Goal: Check status: Check status

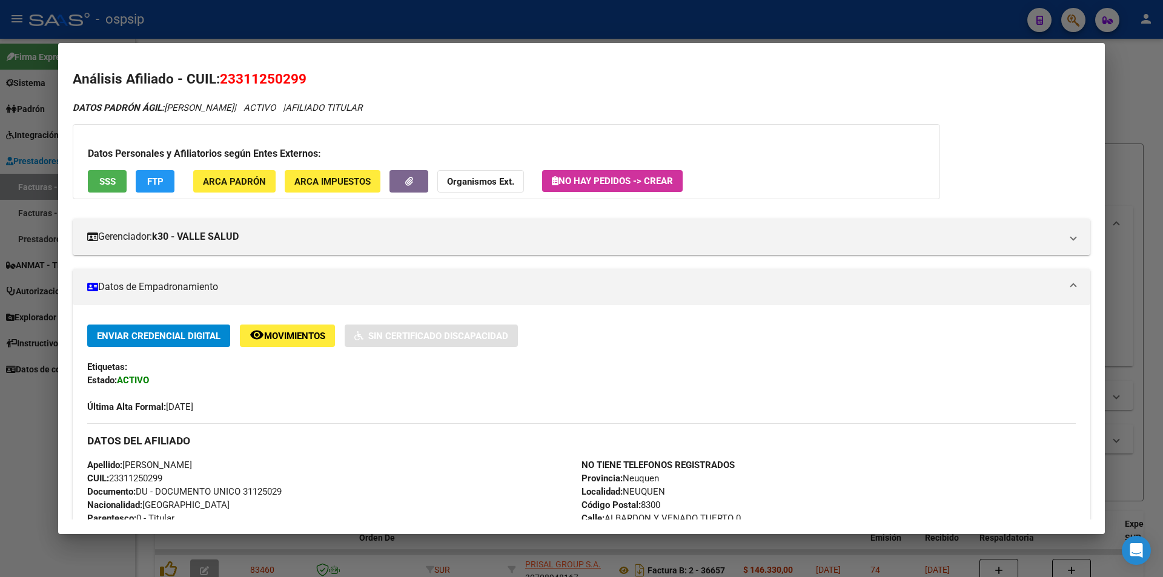
scroll to position [363, 0]
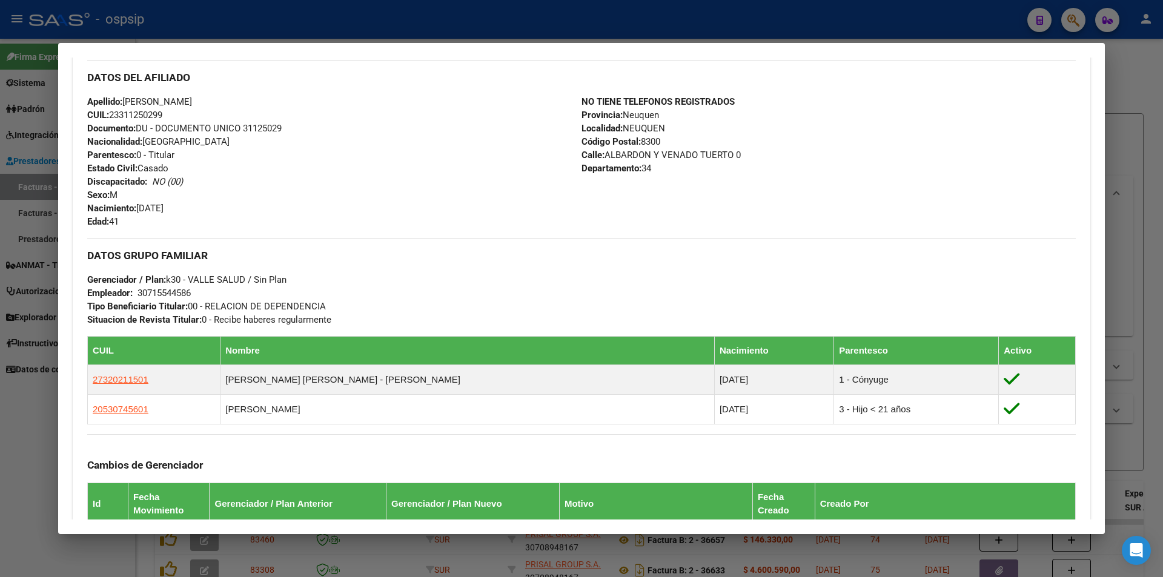
click at [420, 19] on div at bounding box center [581, 288] width 1163 height 577
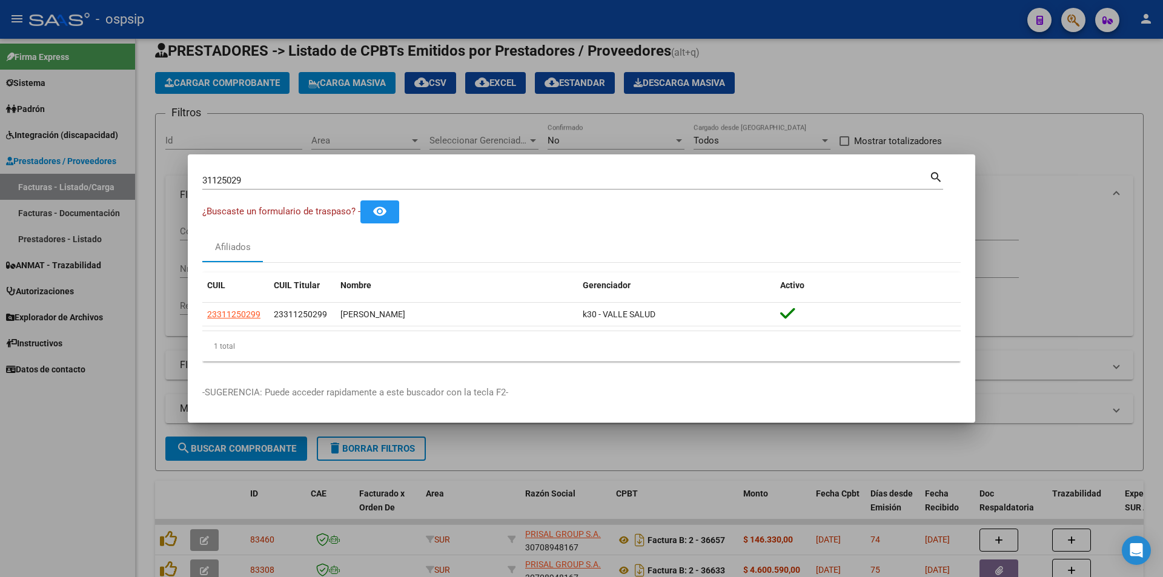
click at [575, 122] on div at bounding box center [581, 288] width 1163 height 577
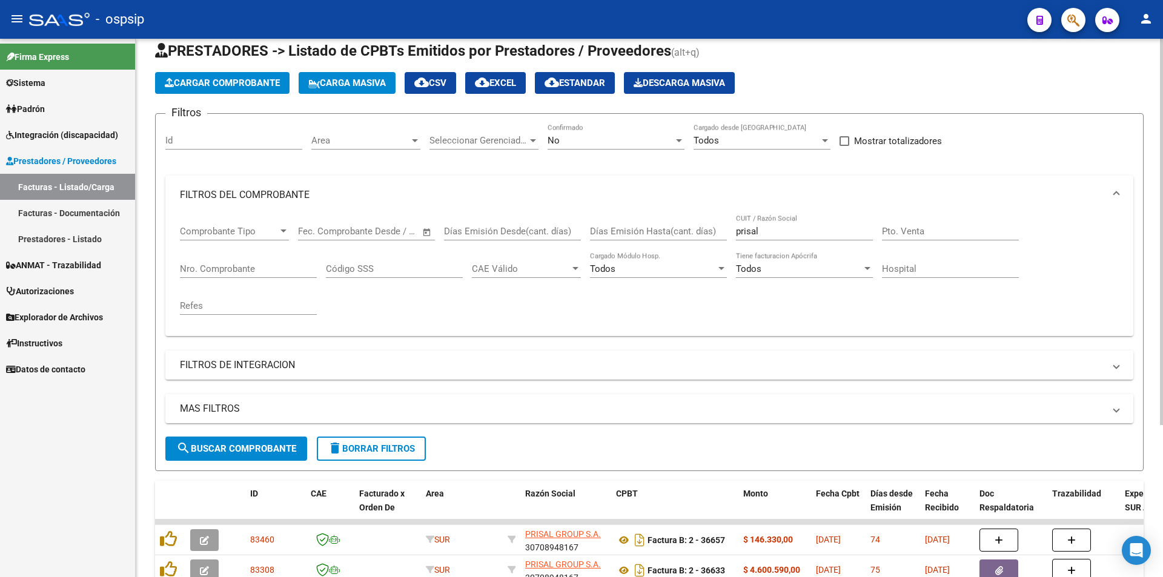
click at [775, 226] on input "prisal" at bounding box center [804, 231] width 137 height 11
type input "p"
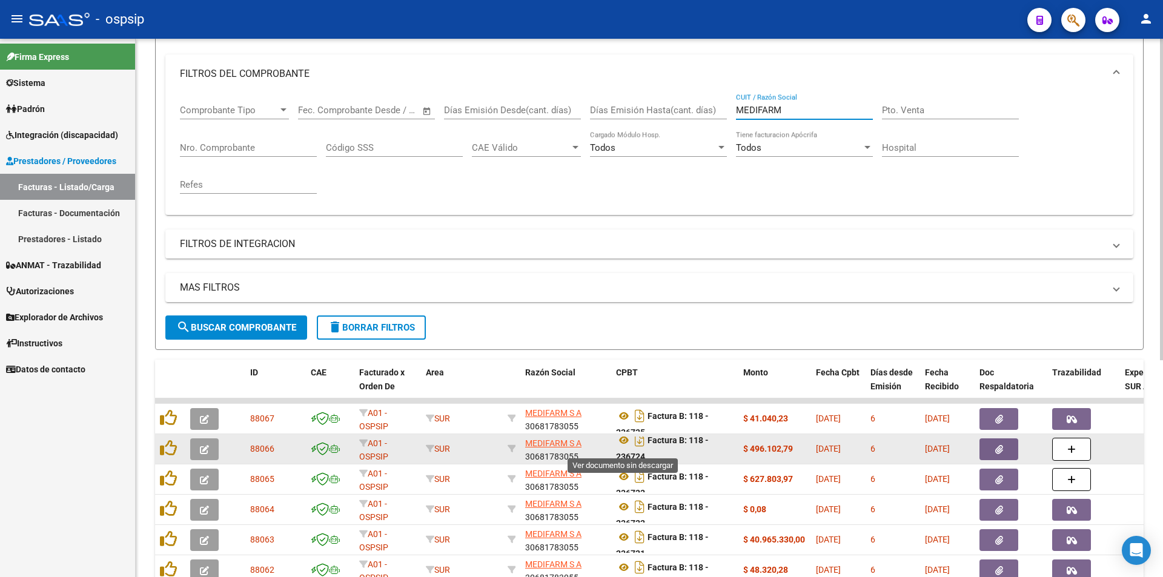
scroll to position [7, 0]
type input "MEDIFARM"
click at [623, 440] on icon at bounding box center [624, 439] width 16 height 15
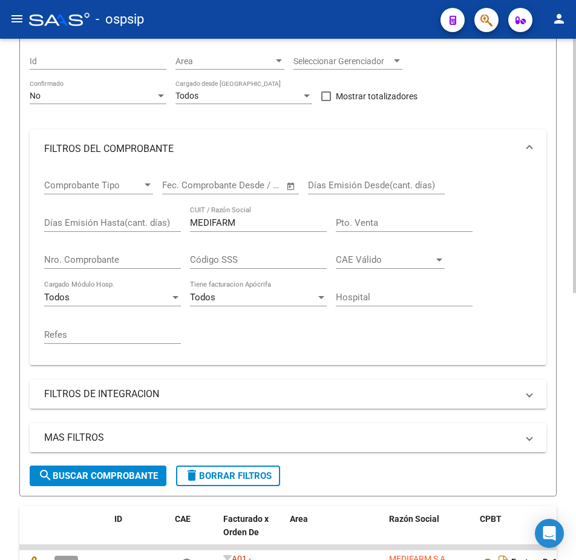
click at [237, 143] on mat-panel-title "FILTROS DEL COMPROBANTE" at bounding box center [281, 148] width 474 height 13
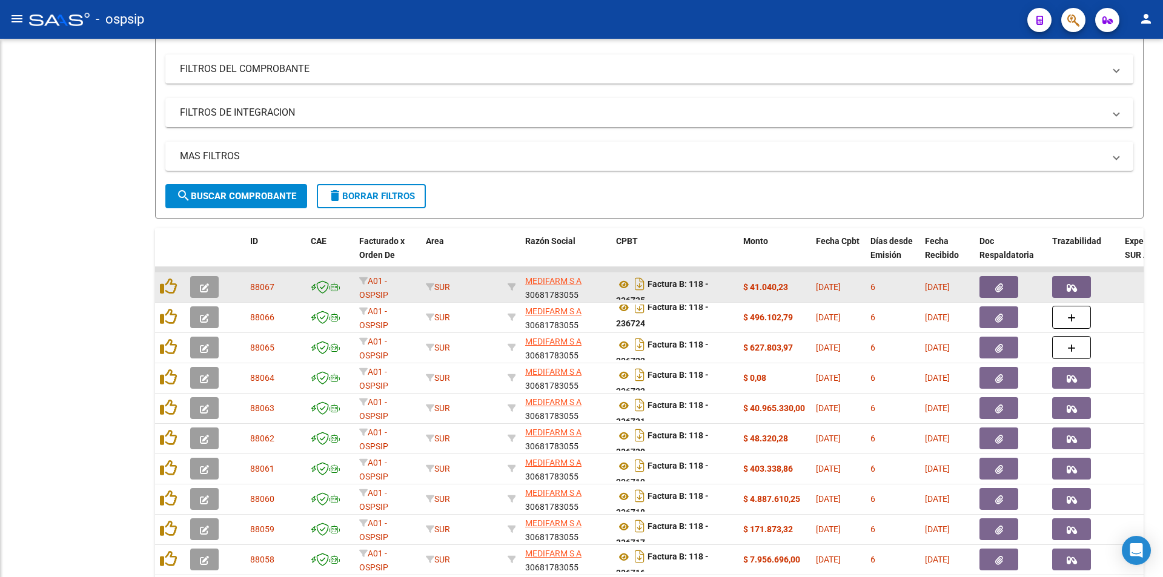
scroll to position [108, 0]
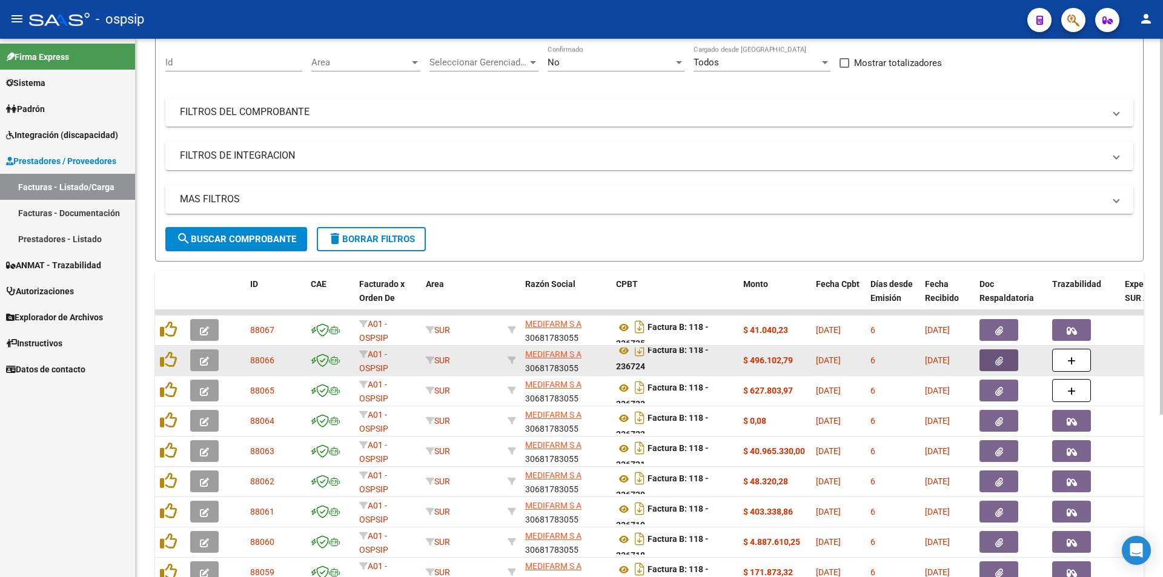
click at [1005, 360] on button "button" at bounding box center [998, 360] width 39 height 22
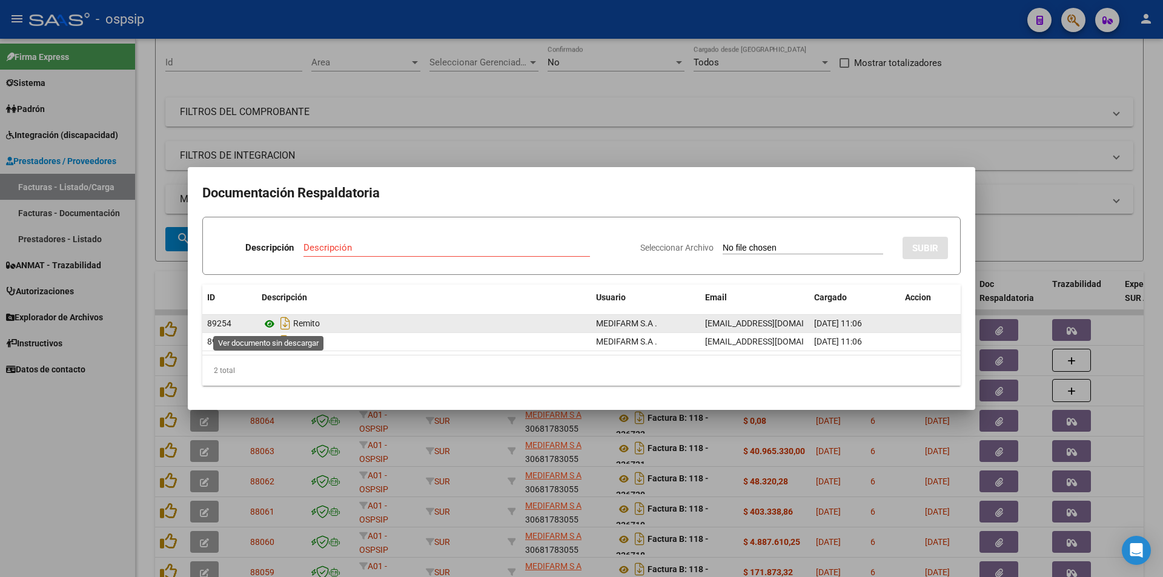
click at [270, 326] on icon at bounding box center [270, 324] width 16 height 15
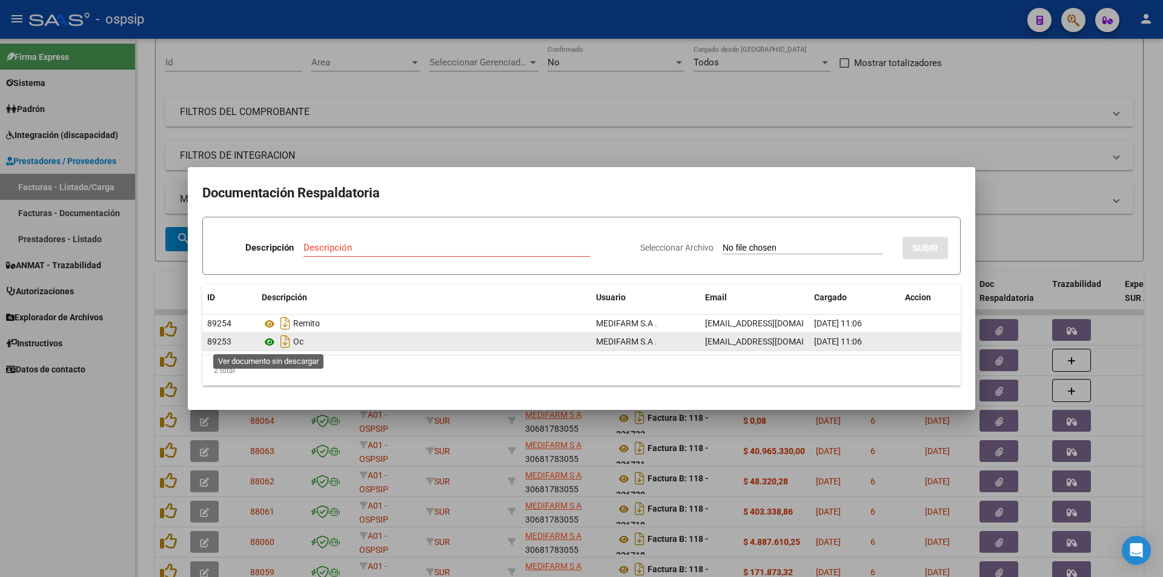
click at [272, 341] on icon at bounding box center [270, 342] width 16 height 15
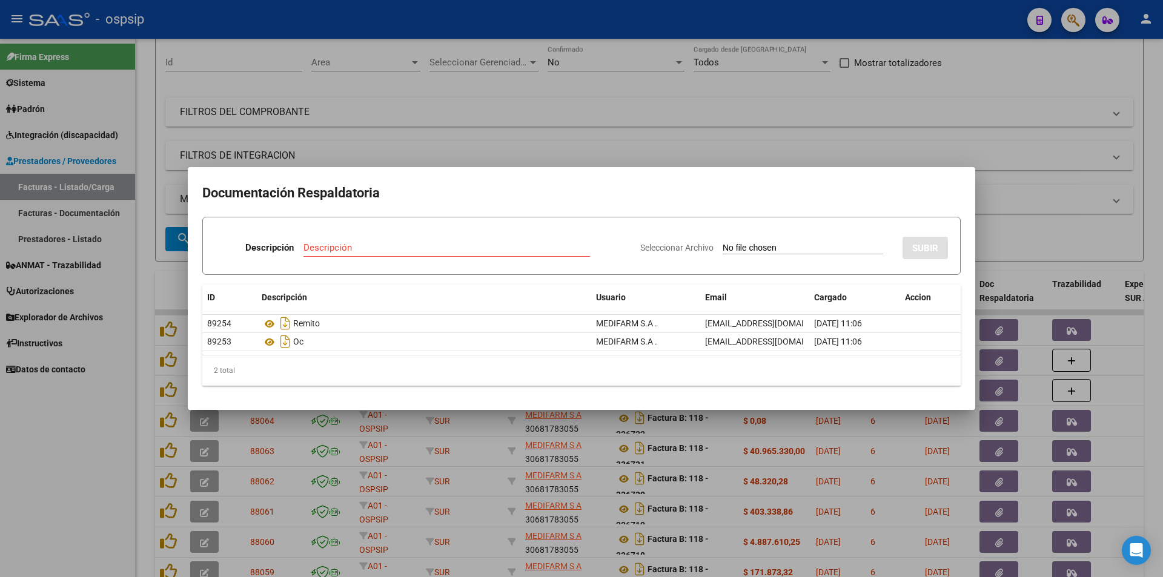
click at [655, 127] on div at bounding box center [581, 288] width 1163 height 577
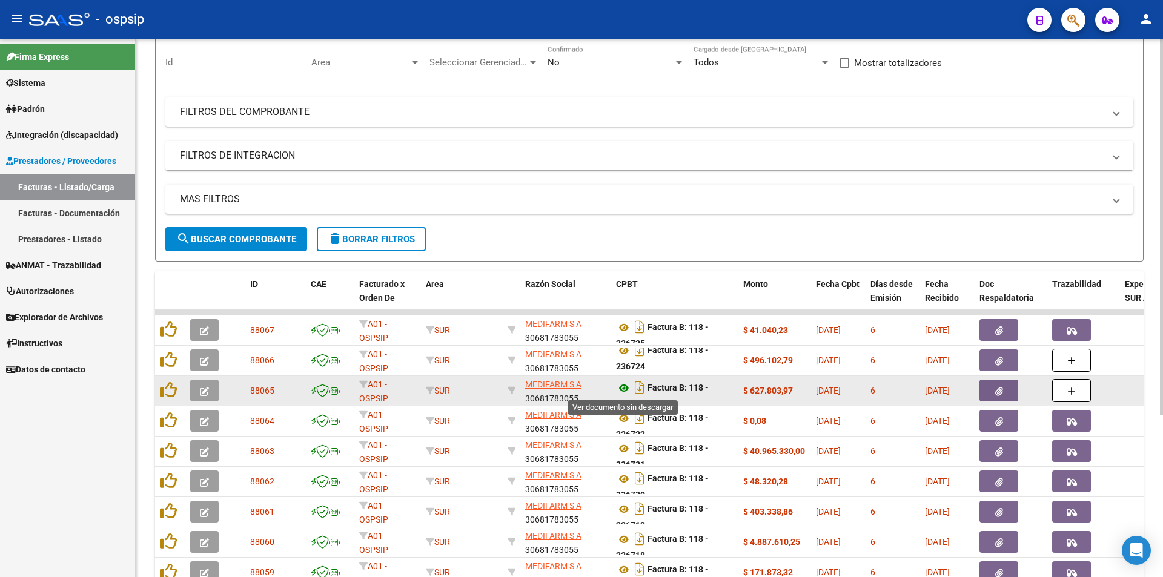
scroll to position [8, 0]
click at [1004, 395] on button "button" at bounding box center [998, 391] width 39 height 22
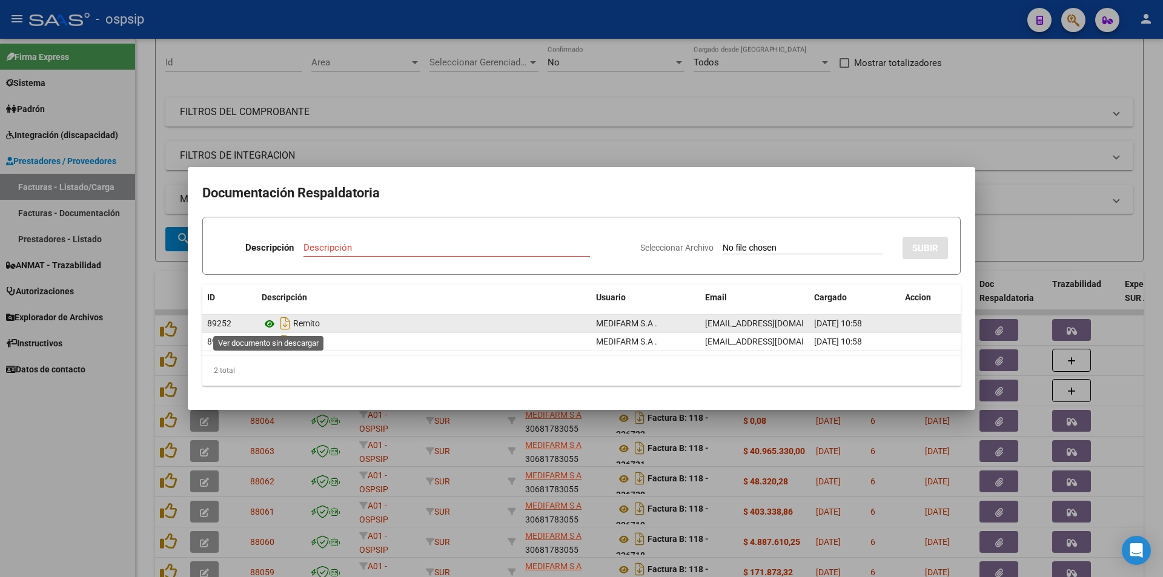
click at [270, 323] on icon at bounding box center [270, 324] width 16 height 15
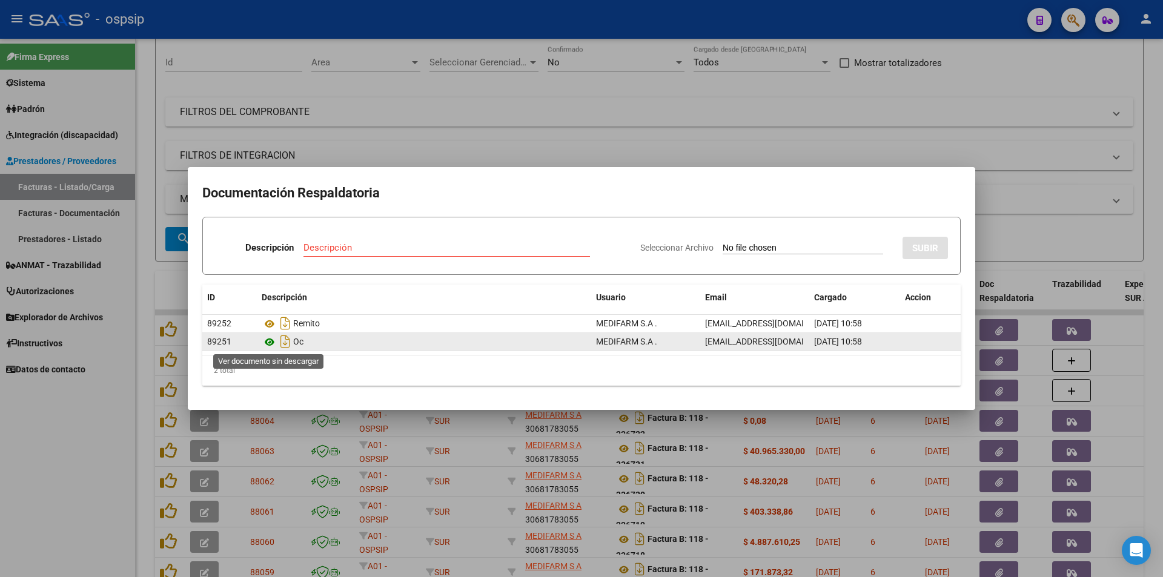
click at [267, 342] on icon at bounding box center [270, 342] width 16 height 15
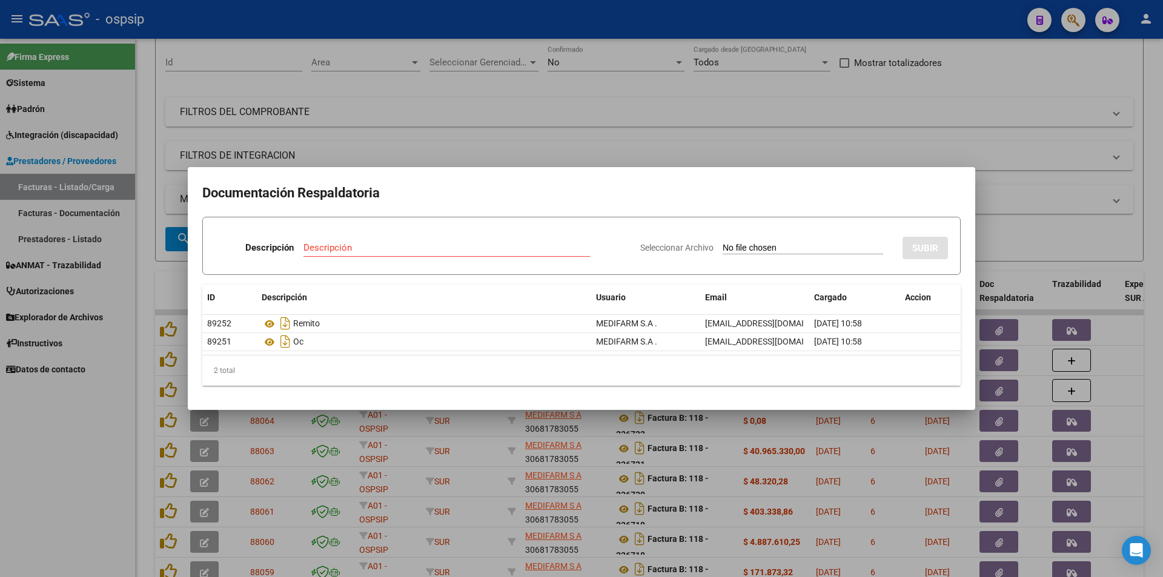
click at [579, 142] on div at bounding box center [581, 288] width 1163 height 577
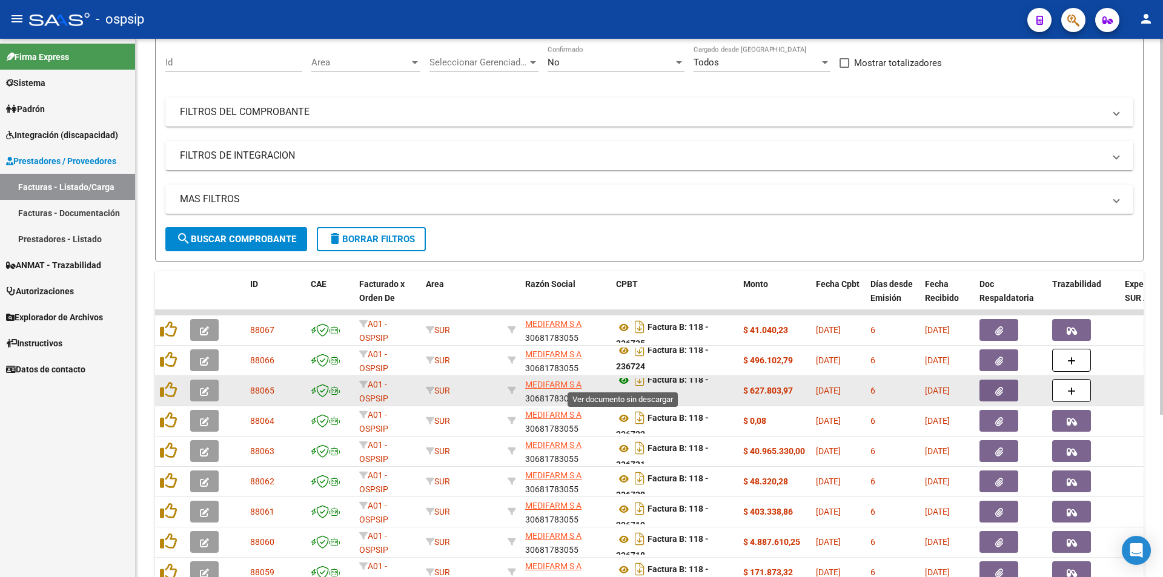
click at [626, 381] on icon at bounding box center [624, 380] width 16 height 15
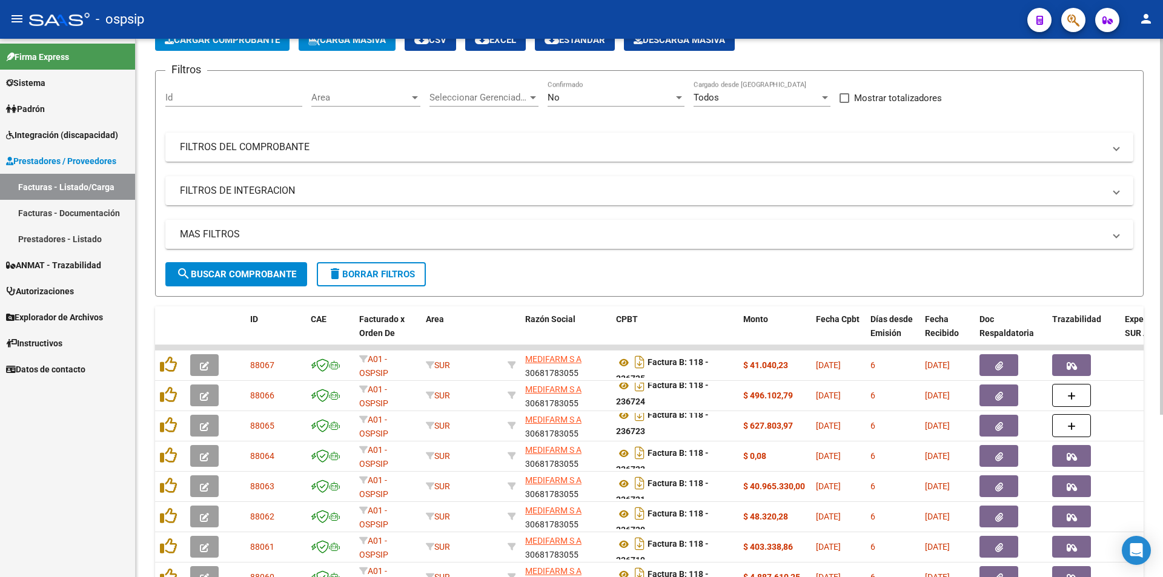
scroll to position [232, 0]
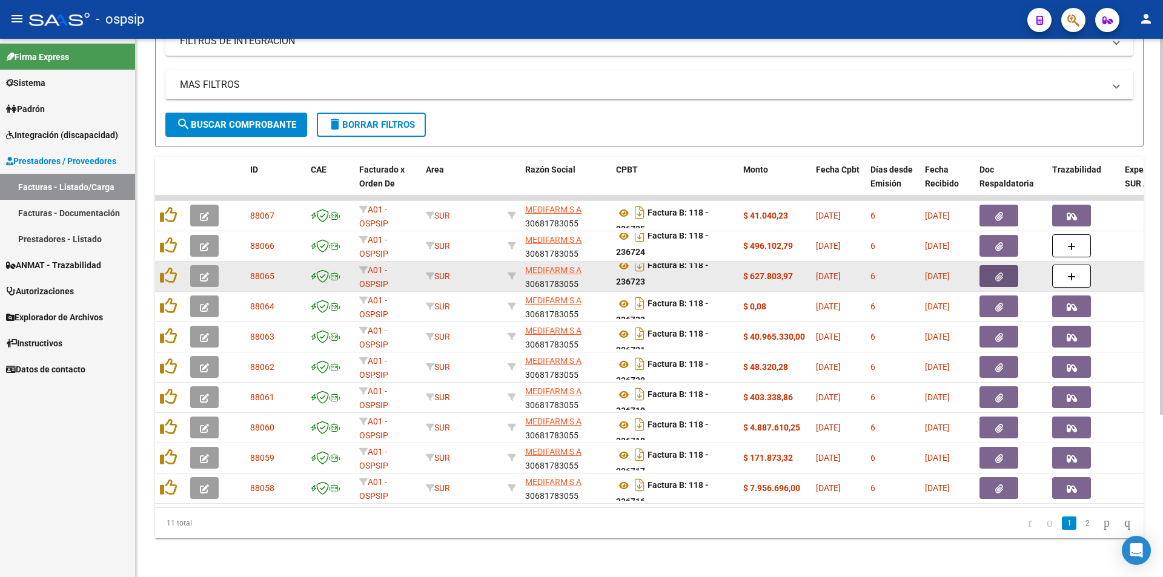
click at [997, 272] on icon "button" at bounding box center [999, 276] width 8 height 9
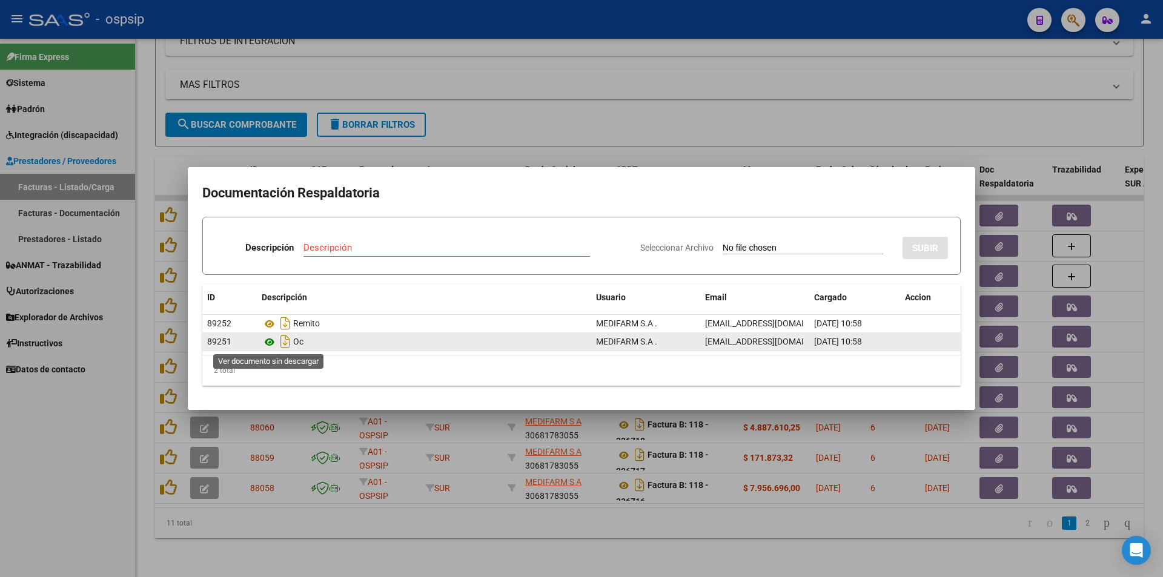
click at [267, 342] on icon at bounding box center [270, 342] width 16 height 15
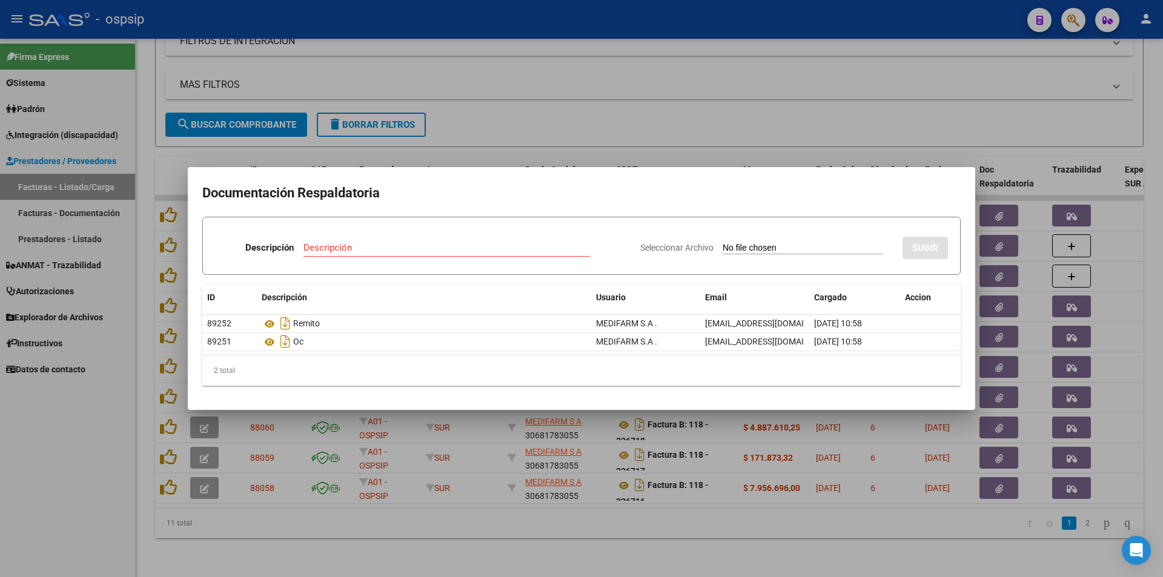
click at [35, 488] on div at bounding box center [581, 288] width 1163 height 577
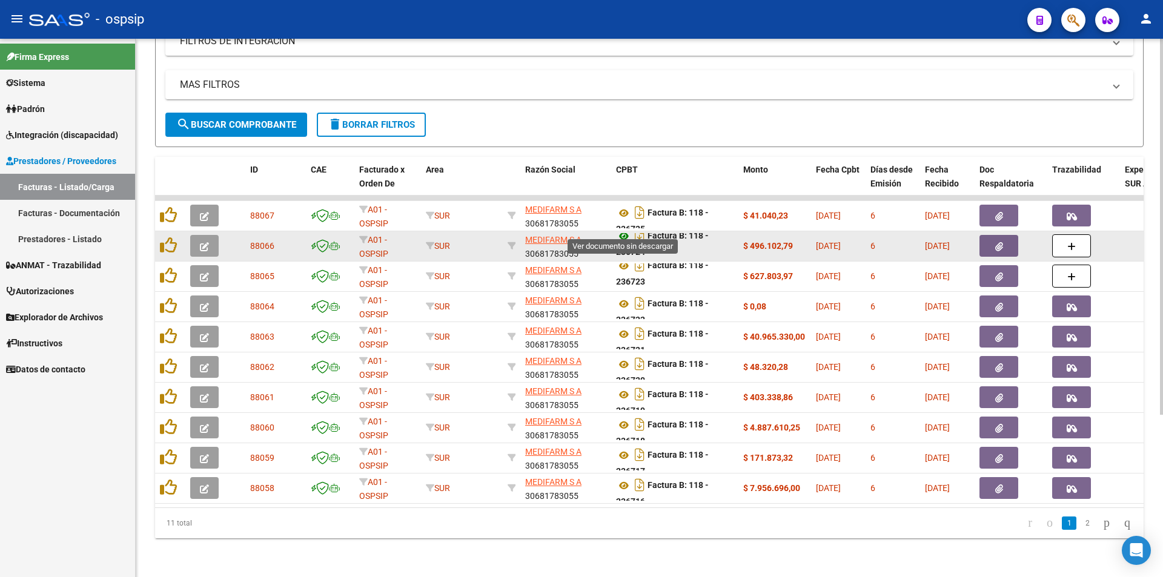
click at [625, 229] on icon at bounding box center [624, 236] width 16 height 15
click at [997, 242] on icon "button" at bounding box center [999, 246] width 8 height 9
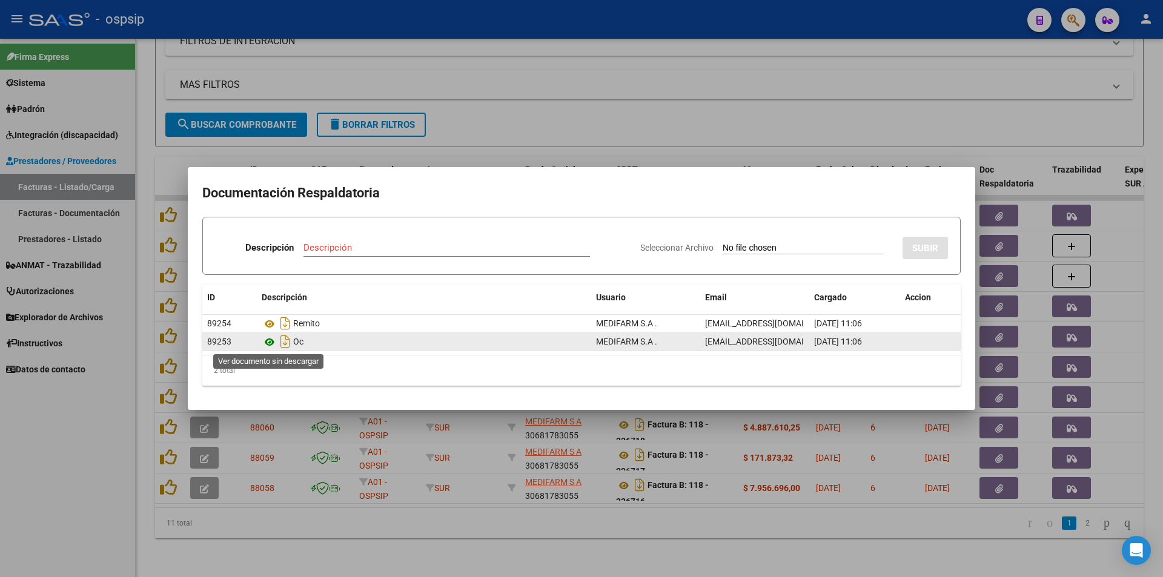
click at [270, 342] on icon at bounding box center [270, 342] width 16 height 15
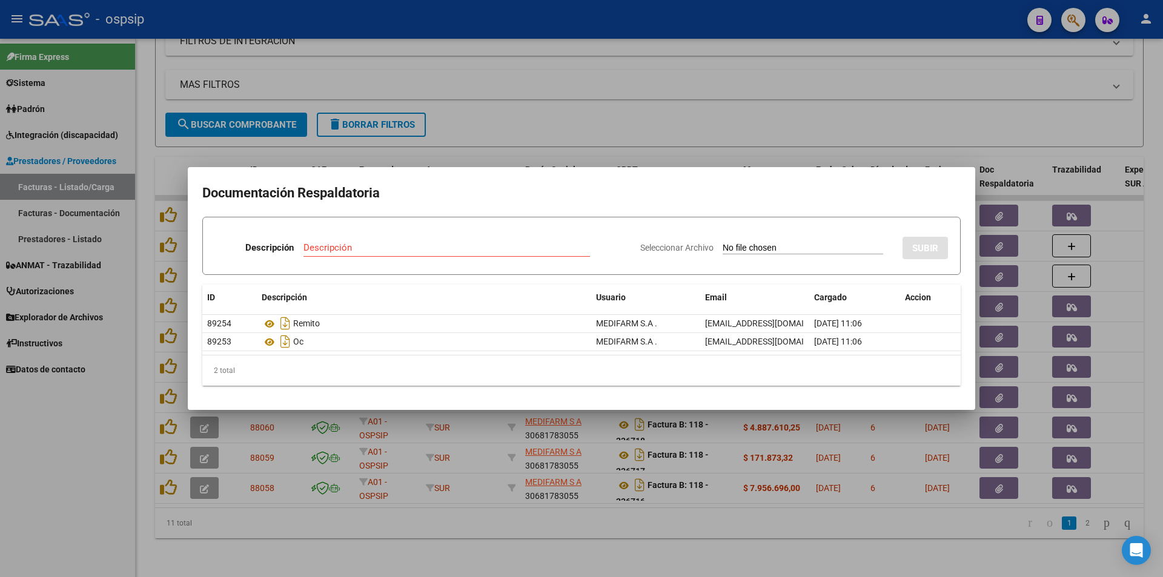
click at [21, 426] on div at bounding box center [581, 288] width 1163 height 577
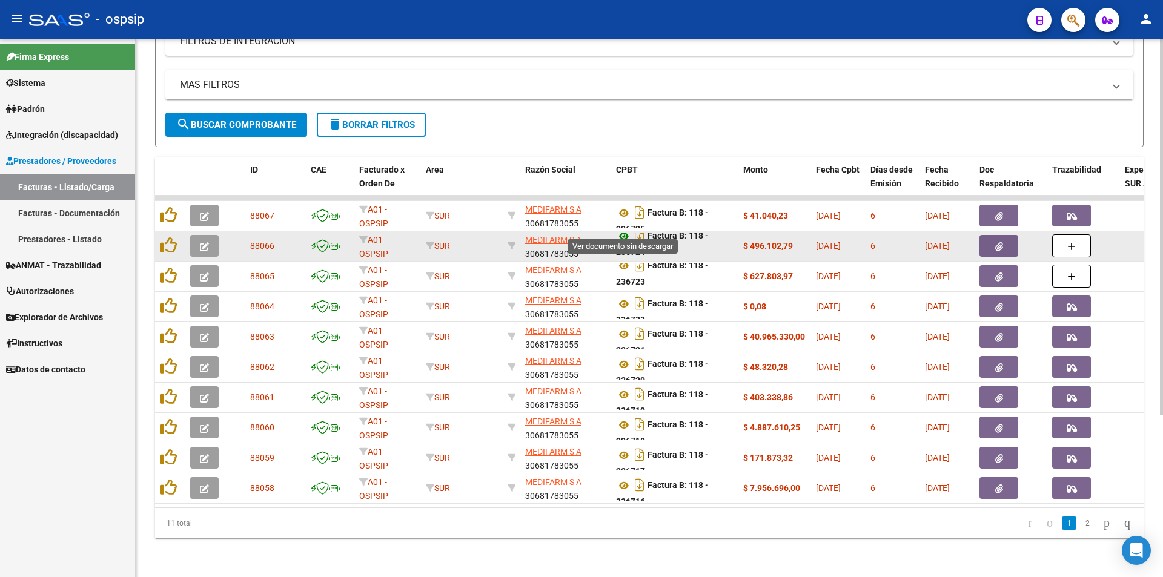
click at [624, 231] on icon at bounding box center [624, 236] width 16 height 15
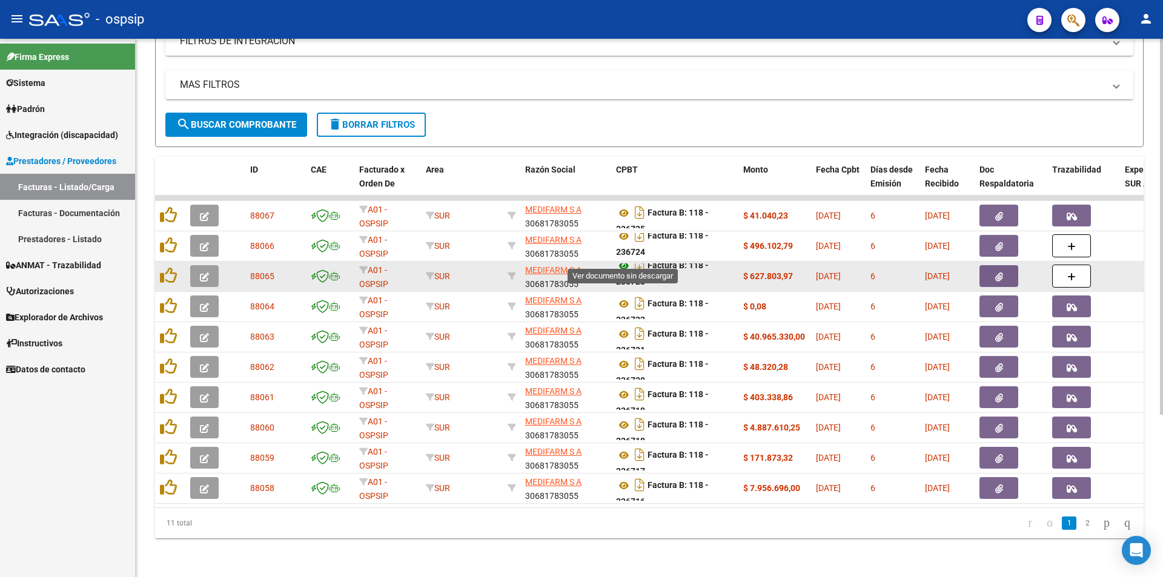
click at [624, 259] on icon at bounding box center [624, 266] width 16 height 15
click at [1003, 268] on button "button" at bounding box center [998, 276] width 39 height 22
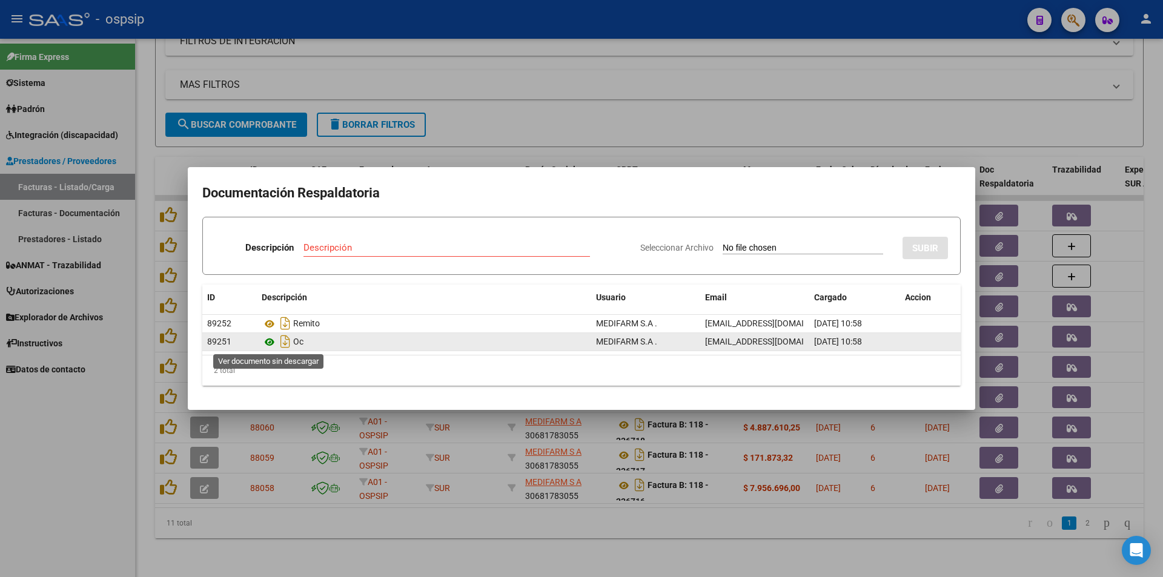
click at [269, 343] on icon at bounding box center [270, 342] width 16 height 15
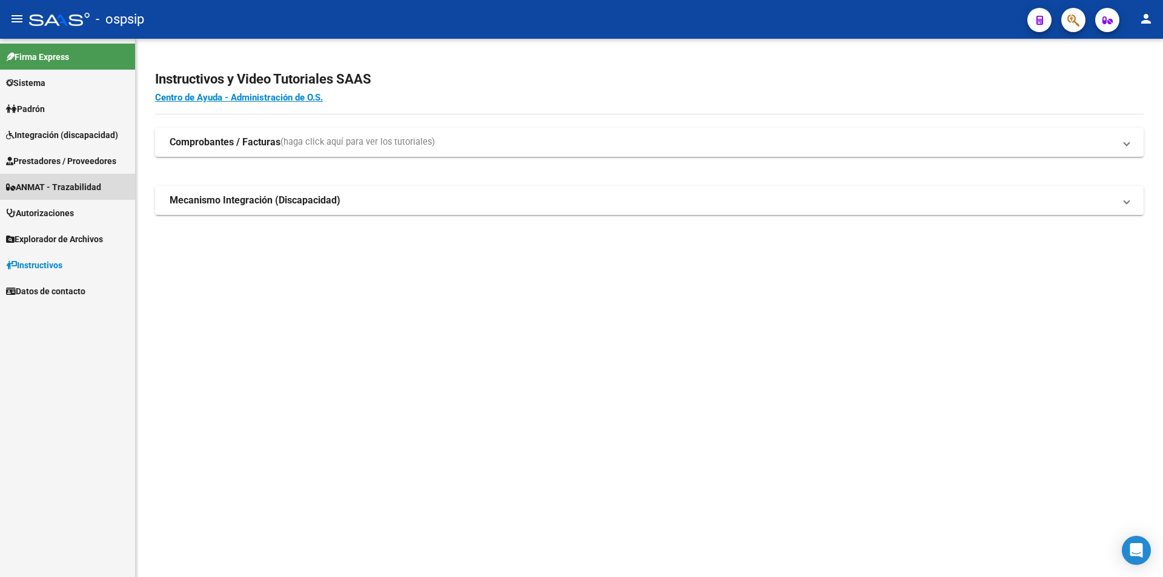
click at [39, 187] on span "ANMAT - Trazabilidad" at bounding box center [53, 186] width 95 height 13
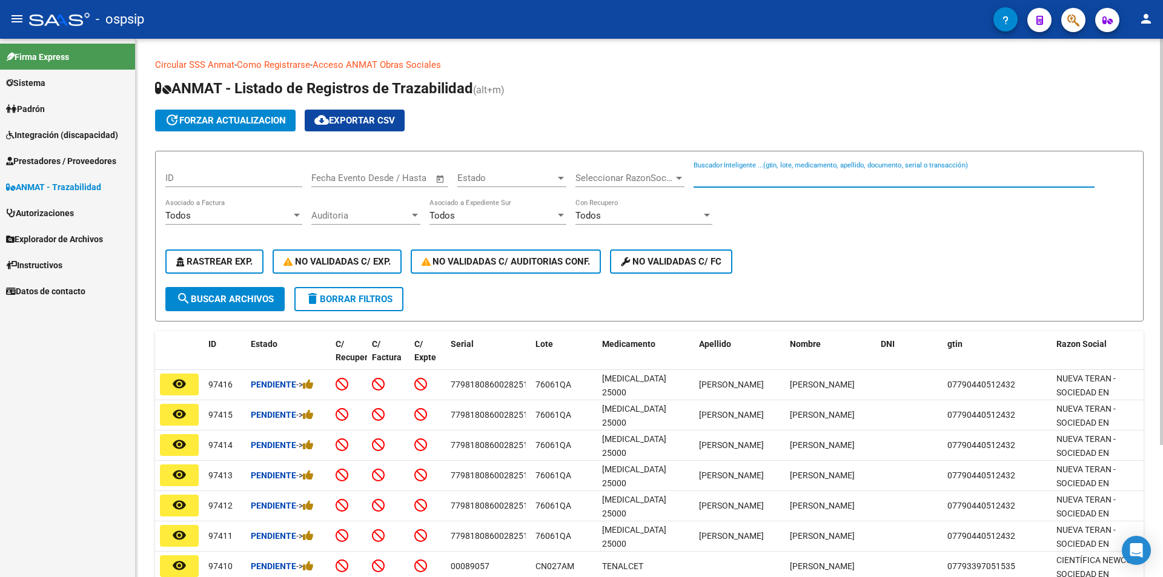
click at [708, 179] on input "Buscador Inteligente ...(gtin, lote, medicamento, apellido, documento, serial o…" at bounding box center [893, 178] width 401 height 11
paste input "7798140360063R49680"
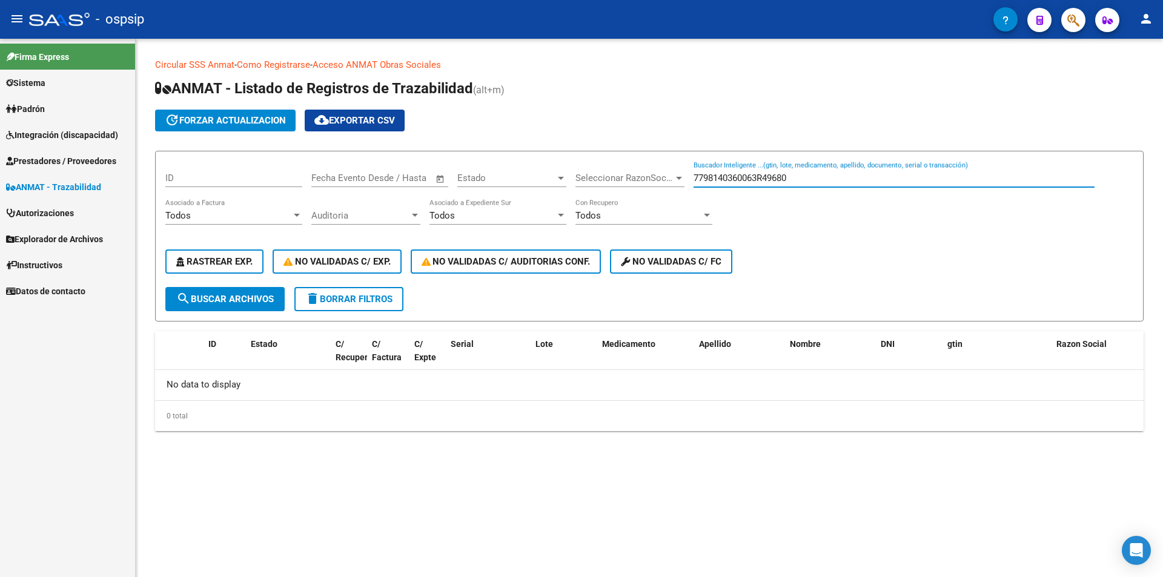
click at [733, 177] on input "7798140360063R49680" at bounding box center [893, 178] width 401 height 11
type input "60063R49680"
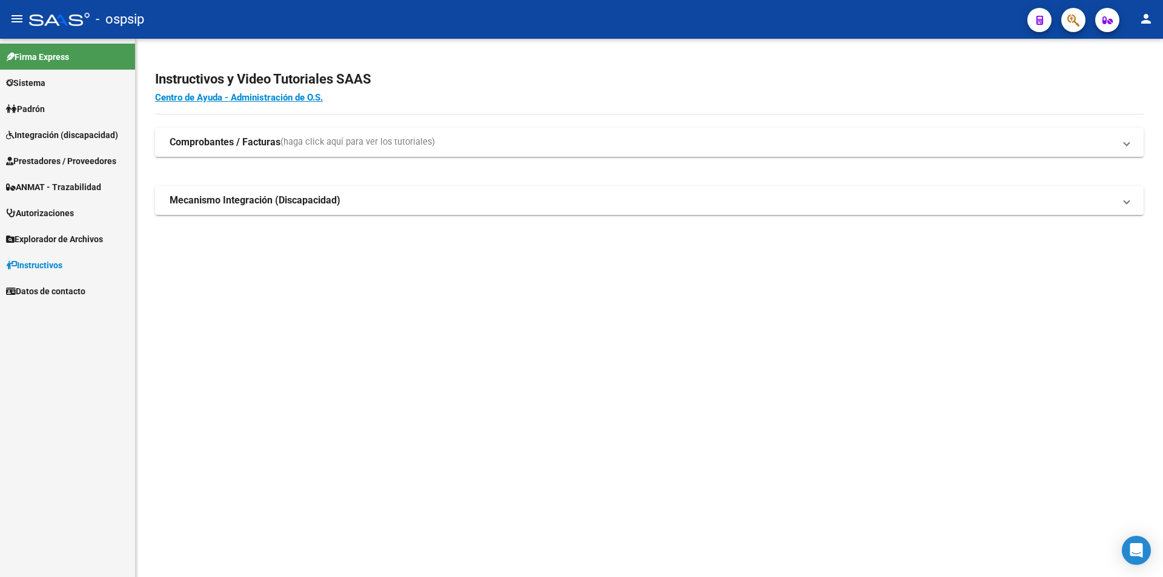
click at [45, 185] on span "ANMAT - Trazabilidad" at bounding box center [53, 186] width 95 height 13
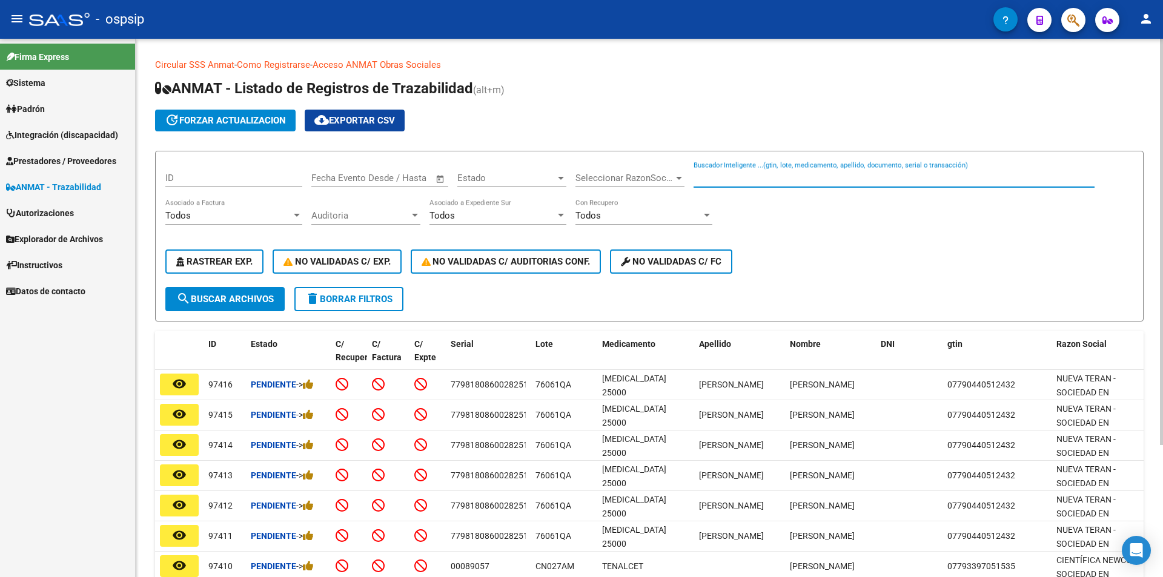
click at [718, 174] on input "Buscador Inteligente ...(gtin, lote, medicamento, apellido, documento, serial o…" at bounding box center [893, 178] width 401 height 11
paste input "015048"
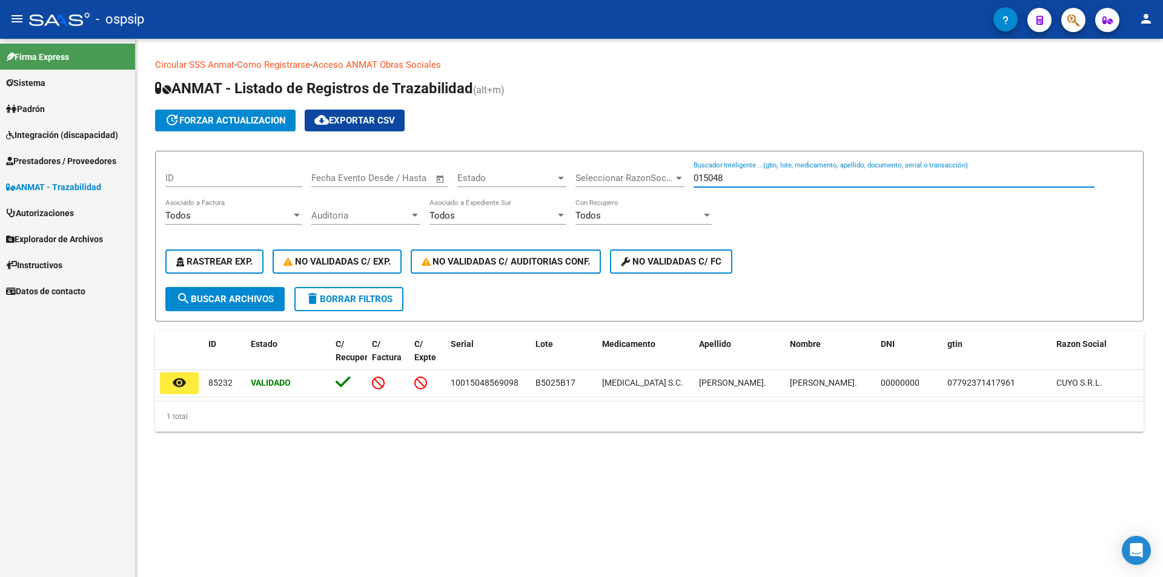
type input "015048"
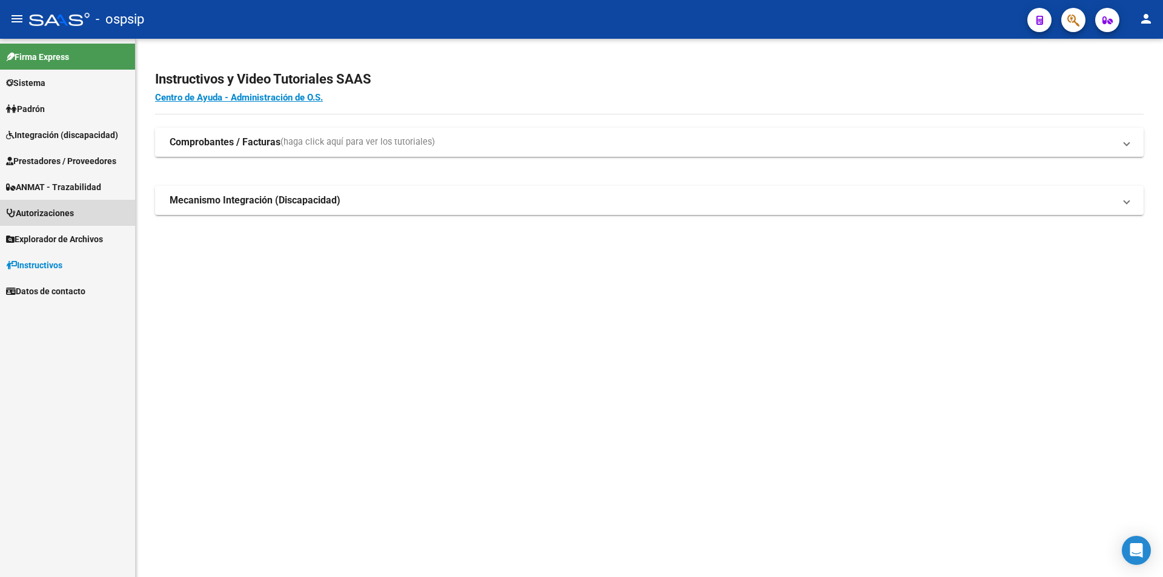
click at [42, 212] on span "Autorizaciones" at bounding box center [40, 212] width 68 height 13
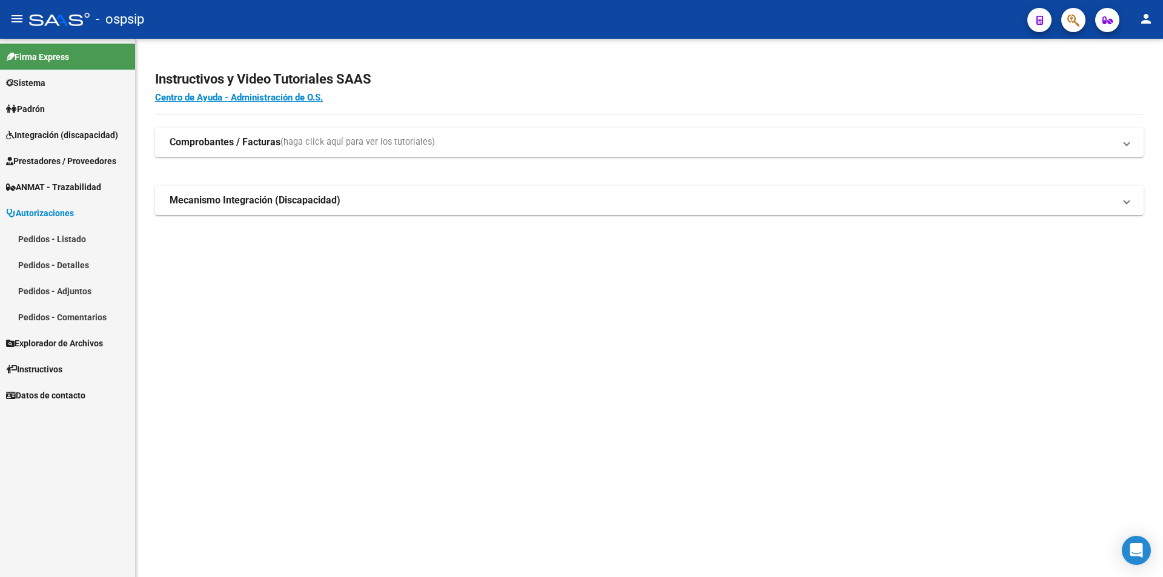
click at [41, 237] on link "Pedidos - Listado" at bounding box center [67, 239] width 135 height 26
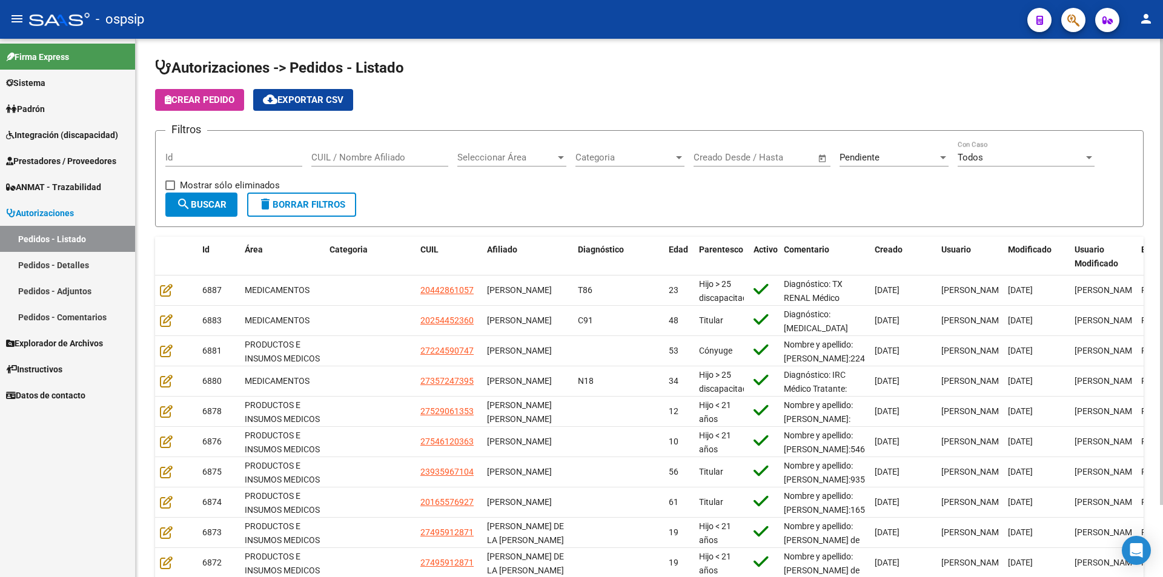
click at [217, 161] on input "Id" at bounding box center [233, 157] width 137 height 11
type input "6665"
click at [558, 154] on div at bounding box center [560, 158] width 11 height 10
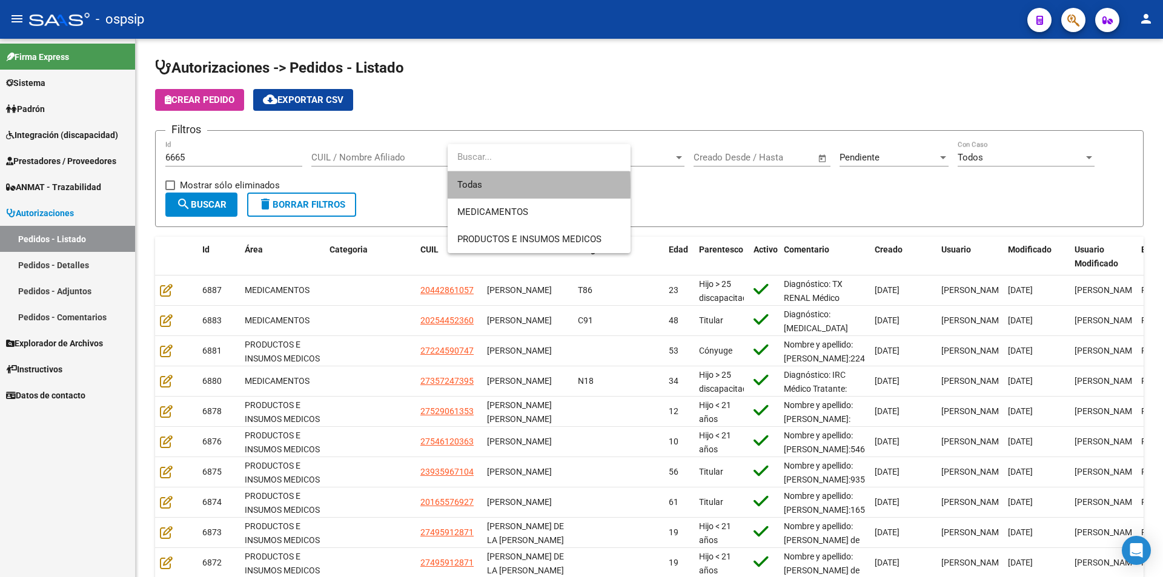
click at [478, 188] on span "Todas" at bounding box center [538, 184] width 163 height 27
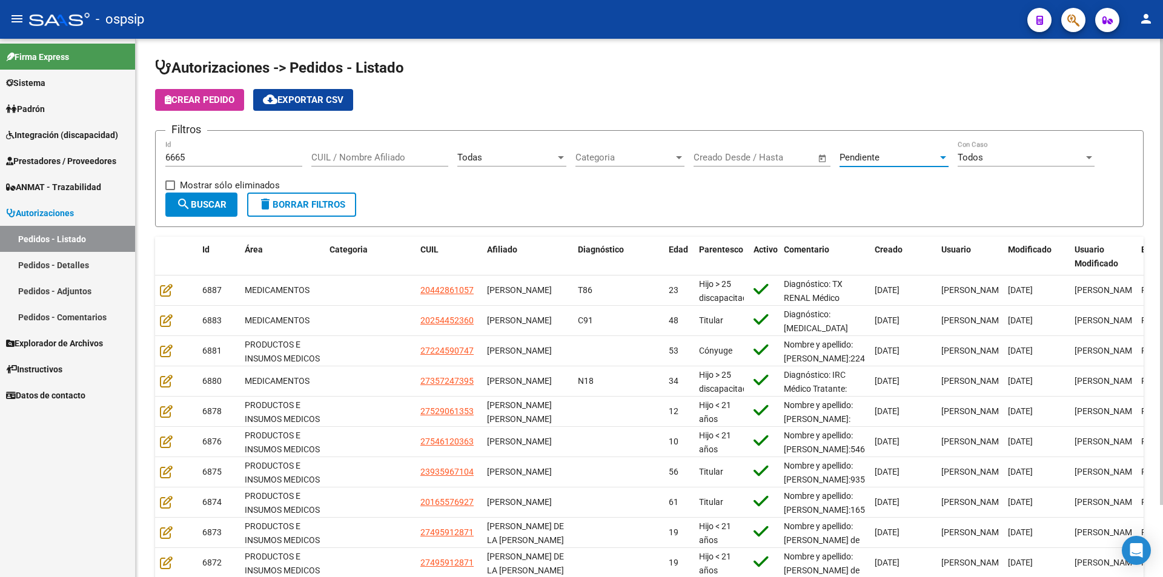
click at [576, 156] on div at bounding box center [943, 157] width 6 height 3
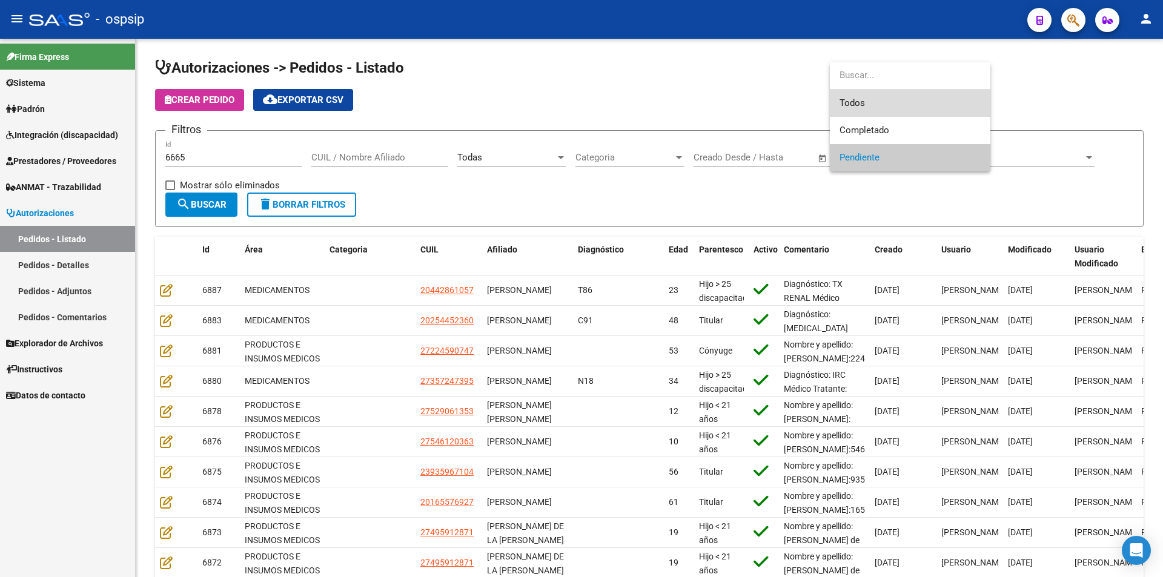
click at [576, 97] on span "Todos" at bounding box center [909, 103] width 141 height 27
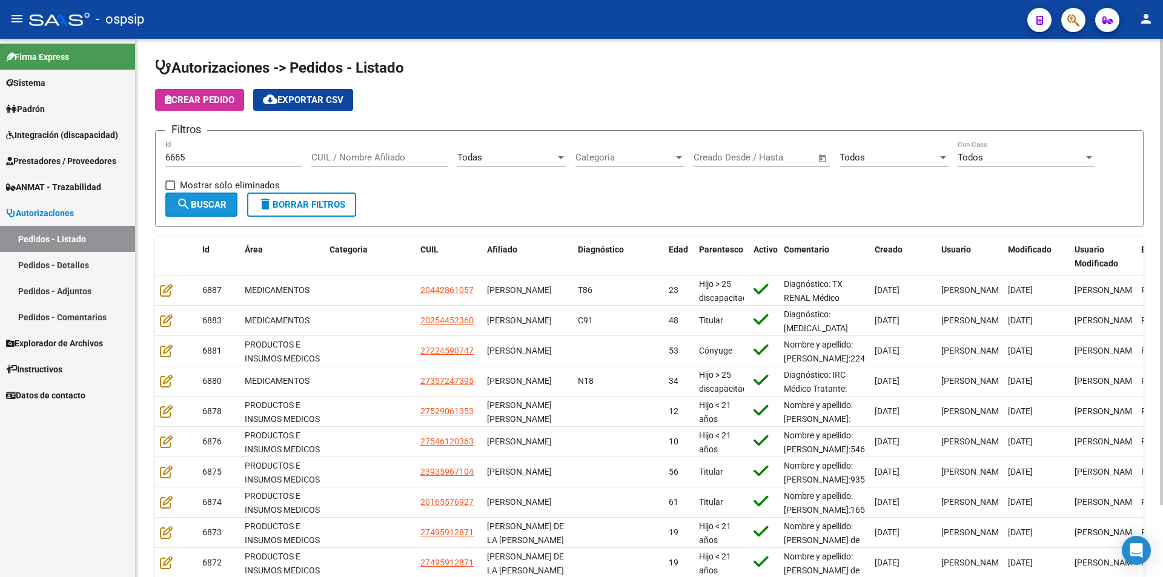
click at [200, 200] on span "search Buscar" at bounding box center [201, 204] width 50 height 11
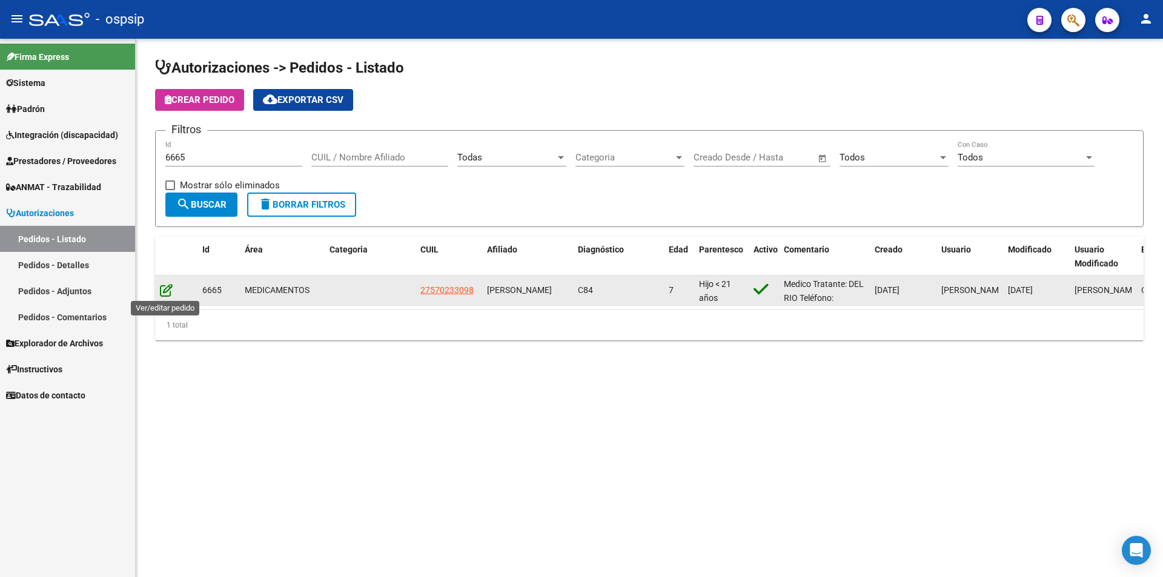
click at [166, 289] on icon at bounding box center [166, 289] width 13 height 13
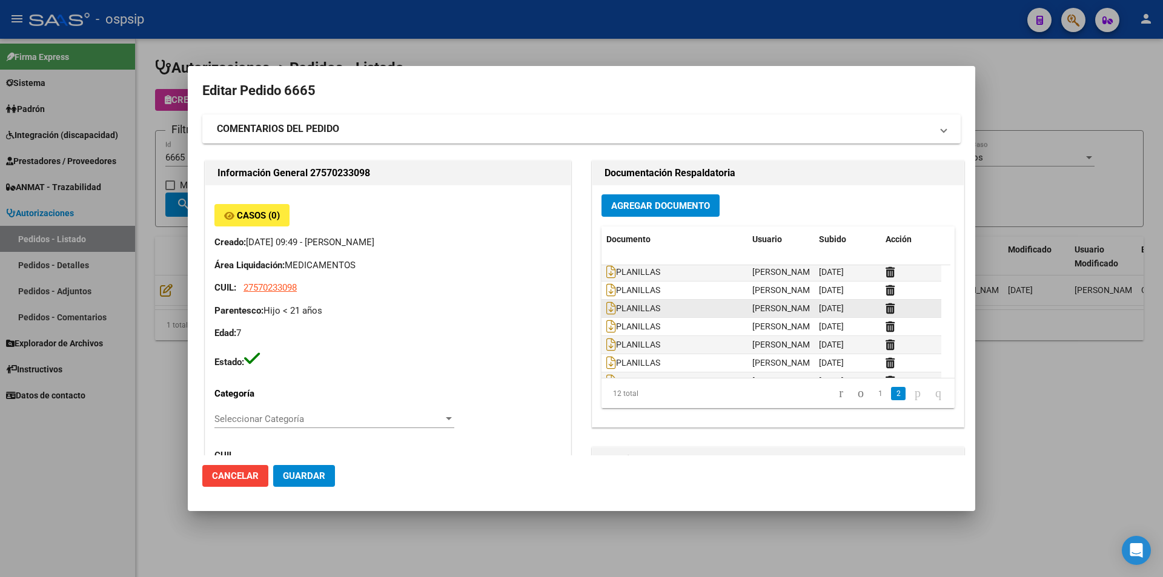
scroll to position [110, 0]
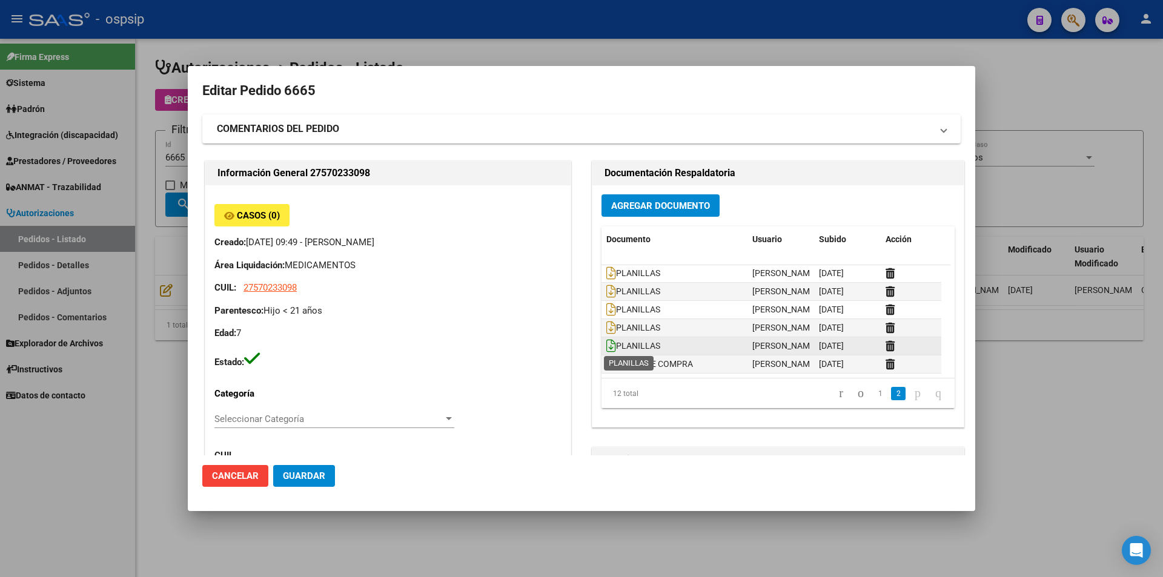
click at [576, 346] on icon at bounding box center [611, 345] width 10 height 13
click at [576, 329] on icon at bounding box center [611, 327] width 10 height 13
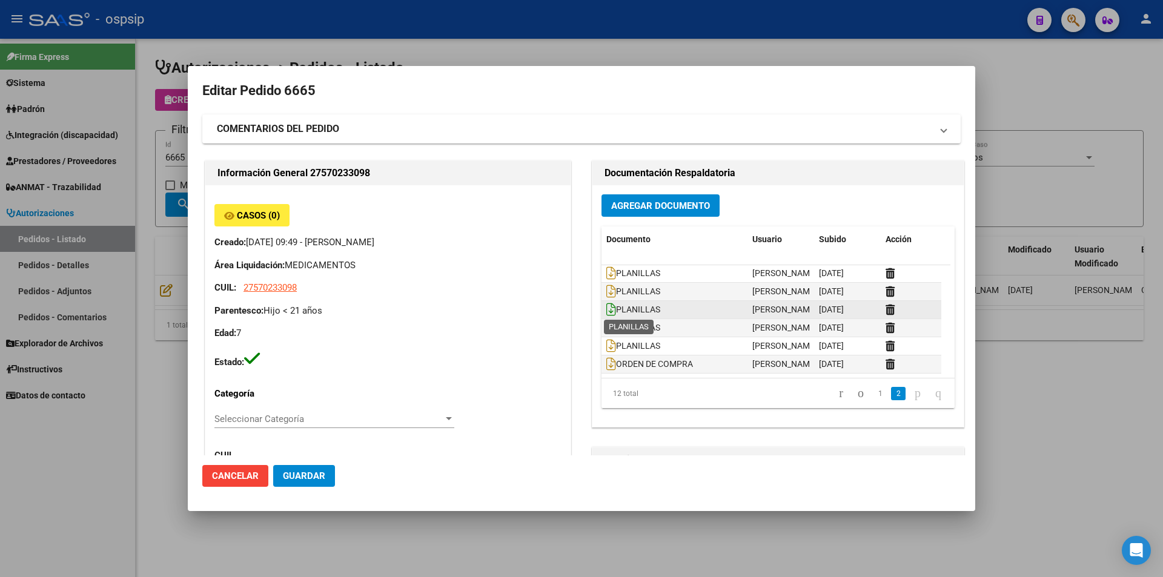
click at [576, 310] on icon at bounding box center [611, 309] width 10 height 13
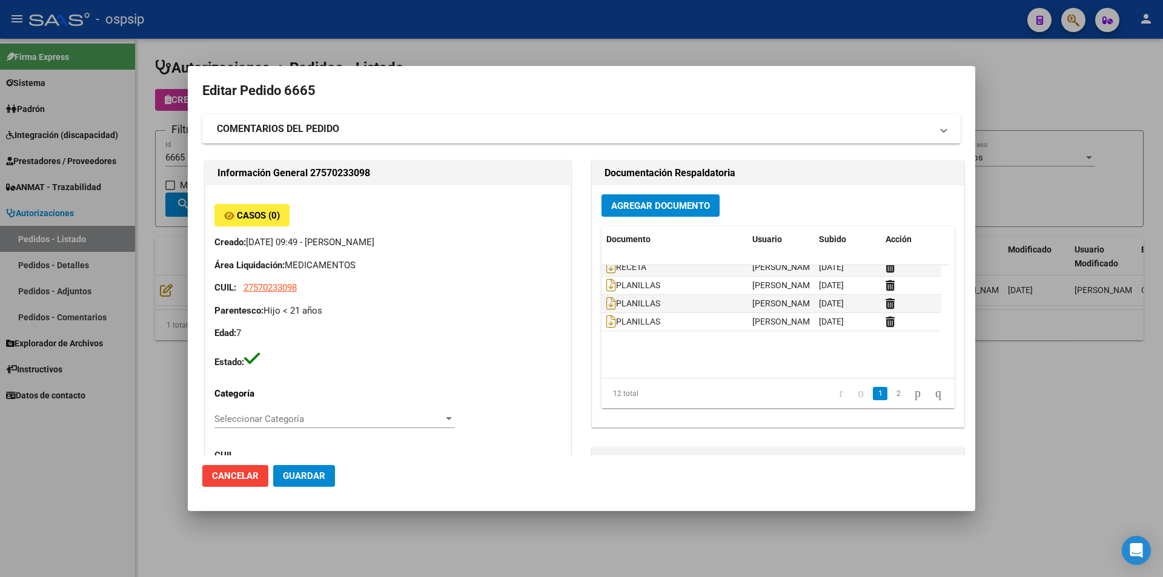
scroll to position [0, 0]
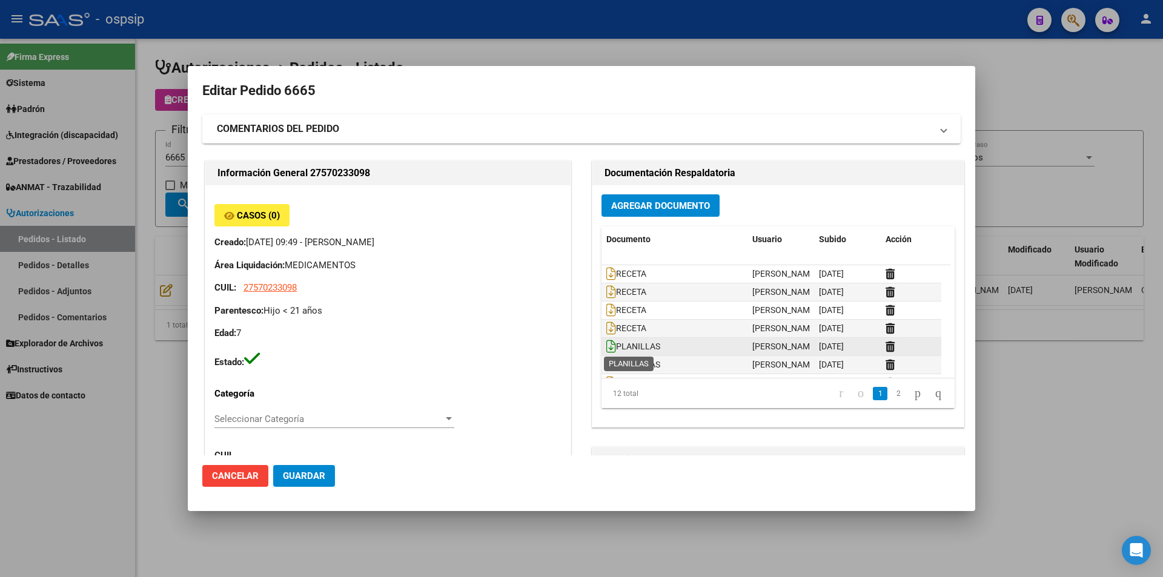
click at [576, 348] on icon at bounding box center [611, 346] width 10 height 13
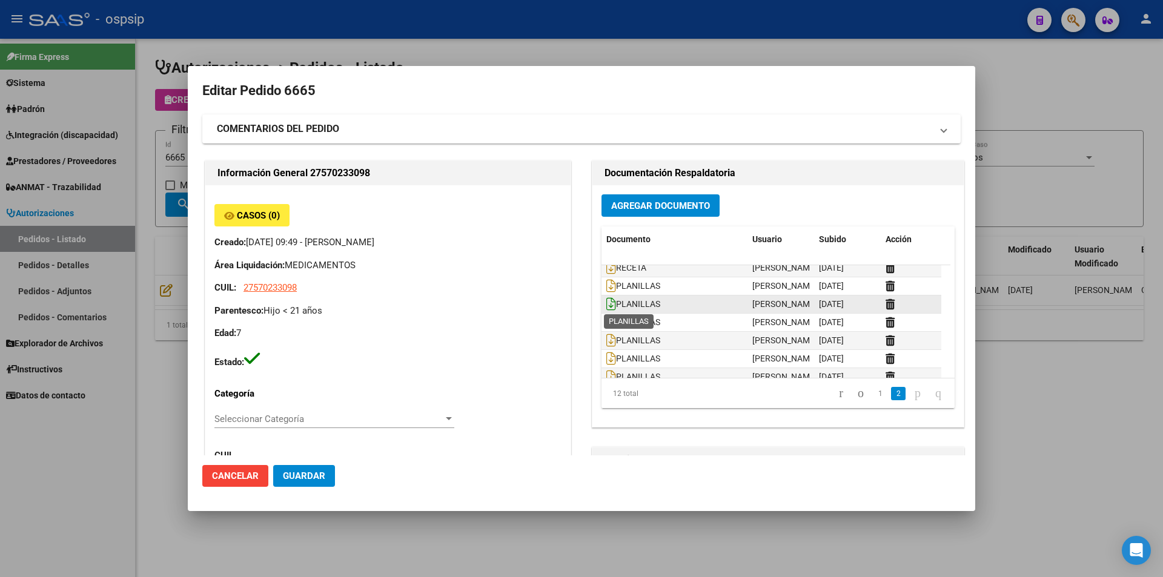
click at [576, 305] on icon at bounding box center [611, 303] width 10 height 13
click at [576, 343] on icon at bounding box center [611, 340] width 10 height 13
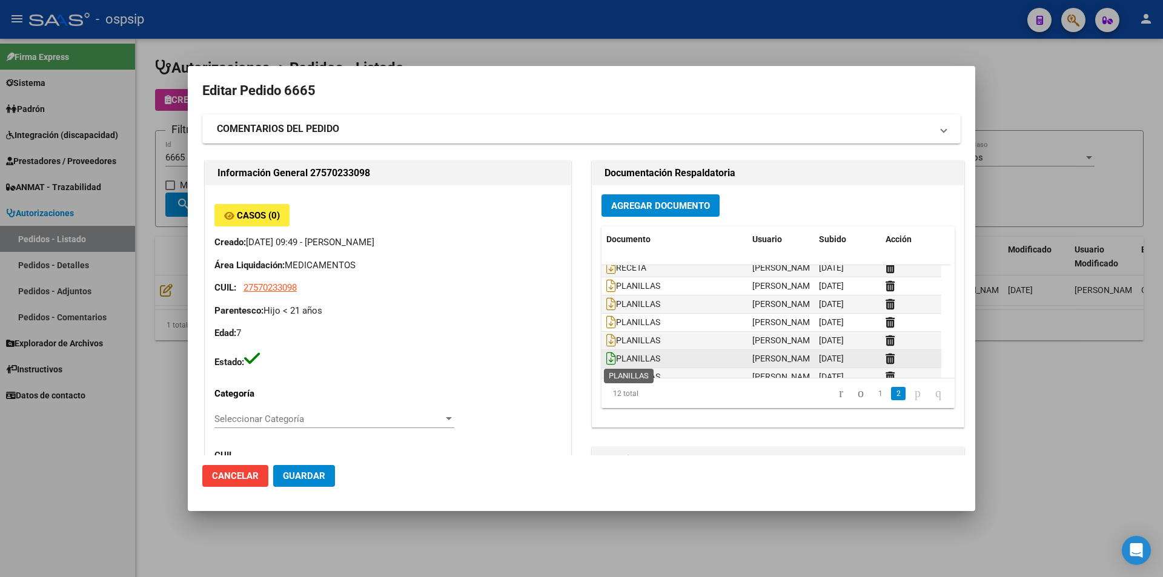
click at [576, 357] on icon at bounding box center [611, 358] width 10 height 13
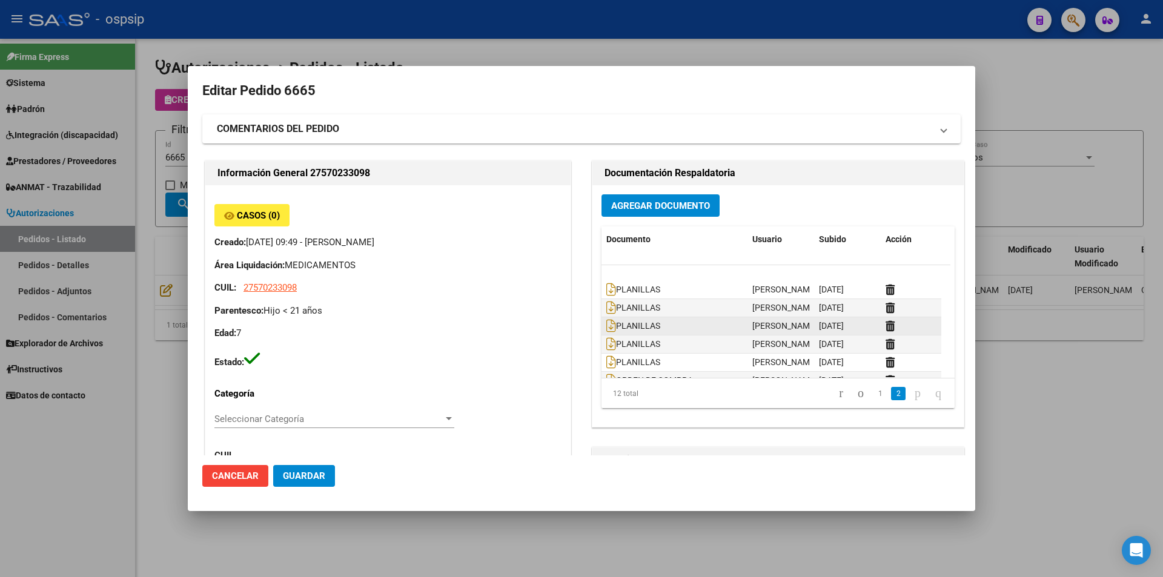
scroll to position [110, 0]
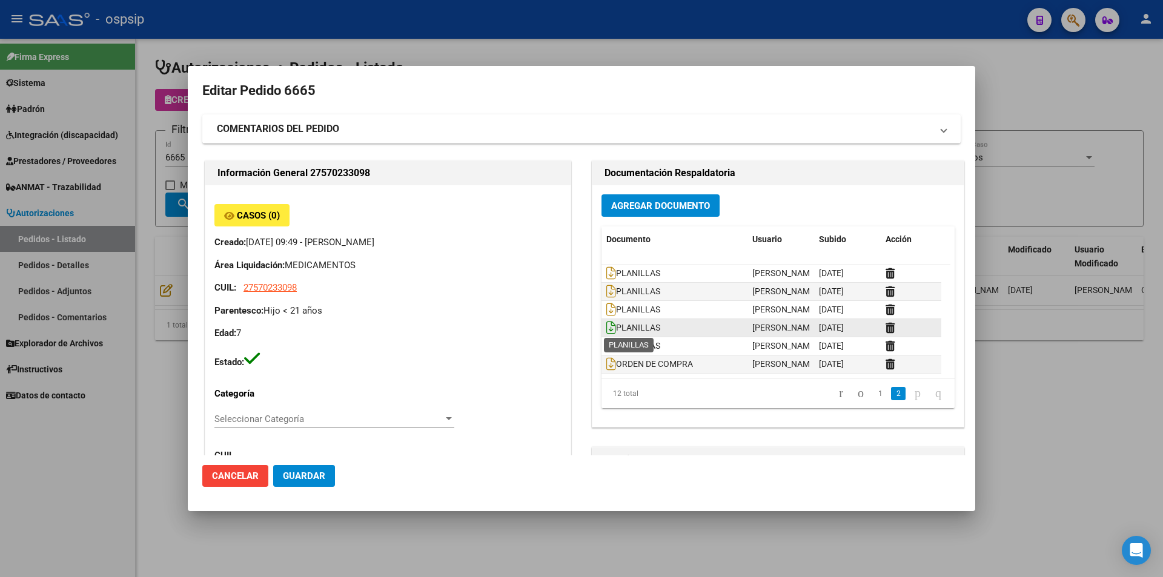
click at [576, 329] on icon at bounding box center [611, 327] width 10 height 13
click at [576, 348] on icon at bounding box center [611, 345] width 10 height 13
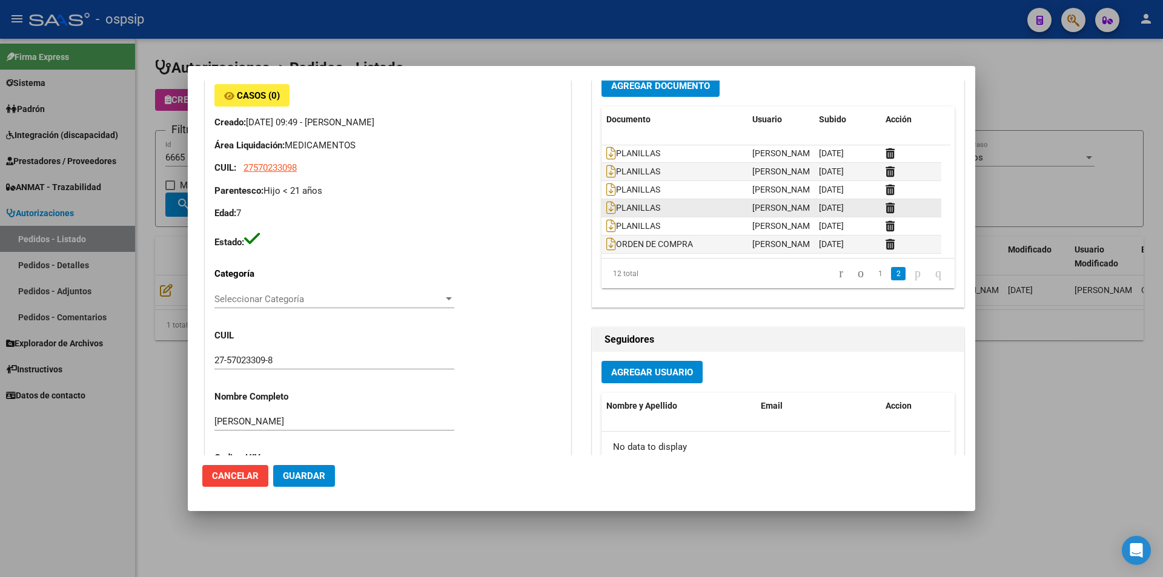
scroll to position [121, 0]
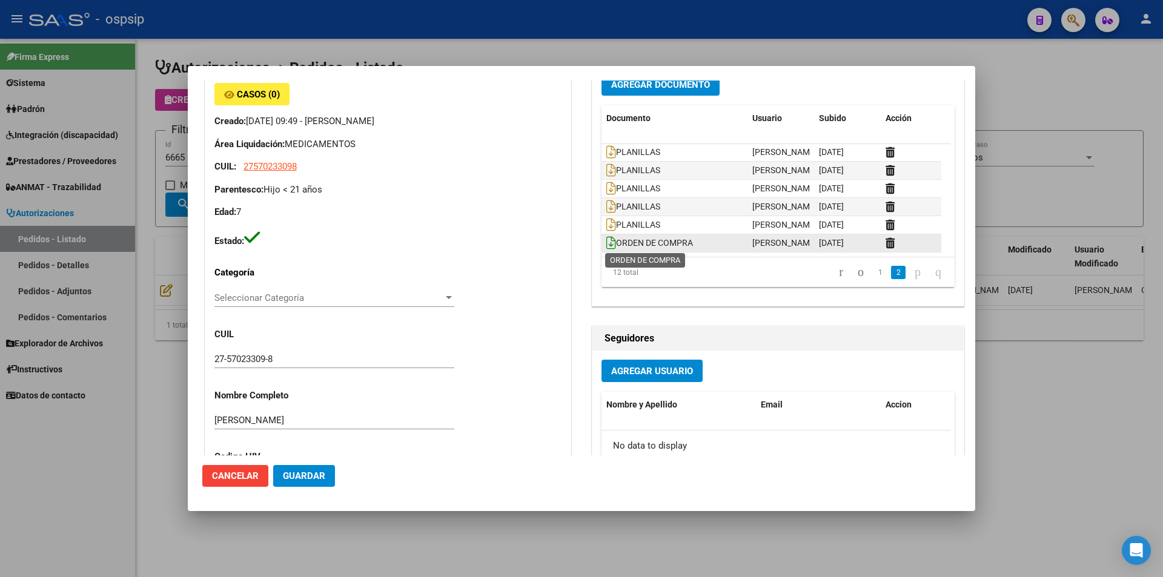
click at [576, 243] on icon at bounding box center [611, 242] width 10 height 13
click at [576, 51] on div at bounding box center [581, 288] width 1163 height 577
